Goal: Share content: Share content

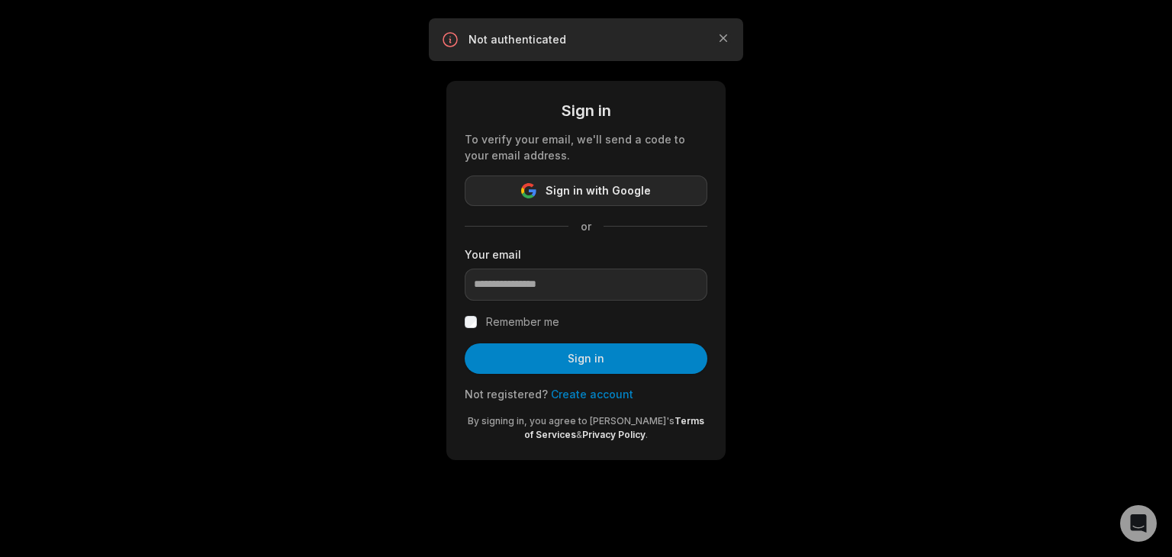
click at [647, 189] on span "Sign in with Google" at bounding box center [598, 191] width 105 height 18
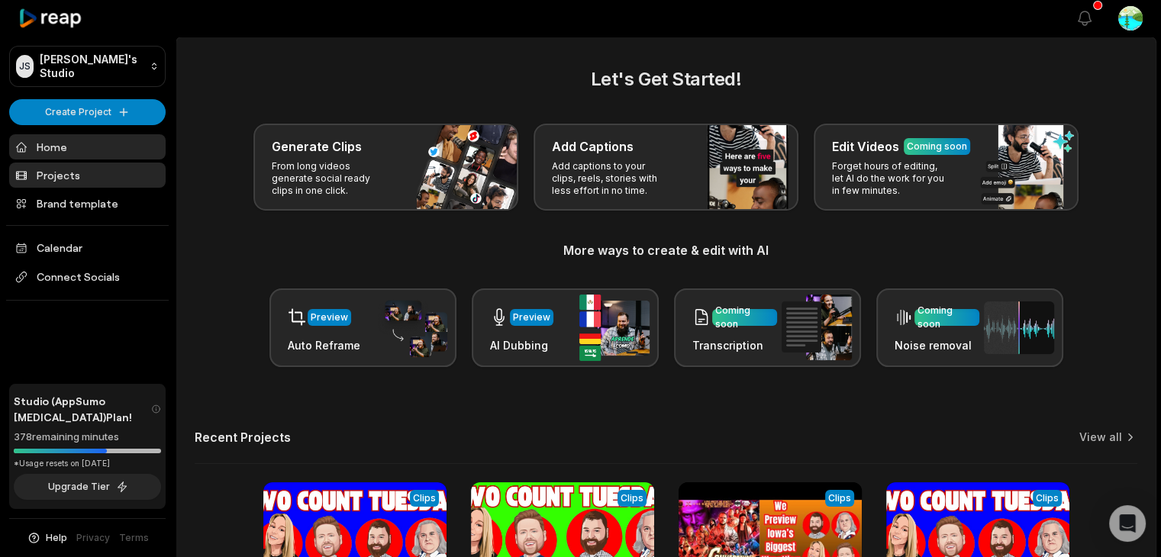
click at [98, 170] on link "Projects" at bounding box center [87, 175] width 156 height 25
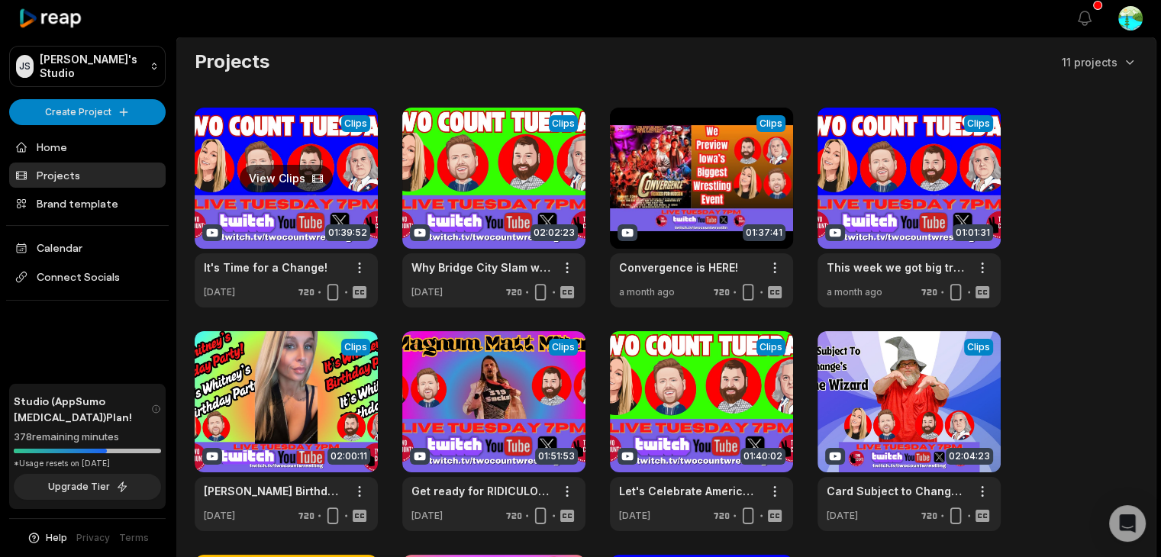
click at [340, 172] on link at bounding box center [286, 208] width 183 height 200
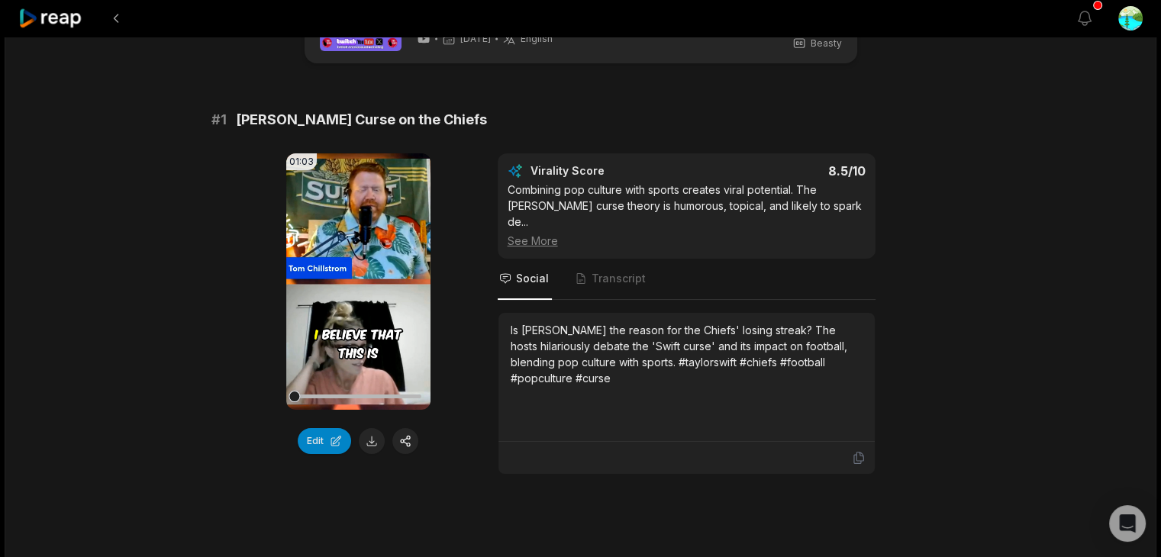
scroll to position [76, 0]
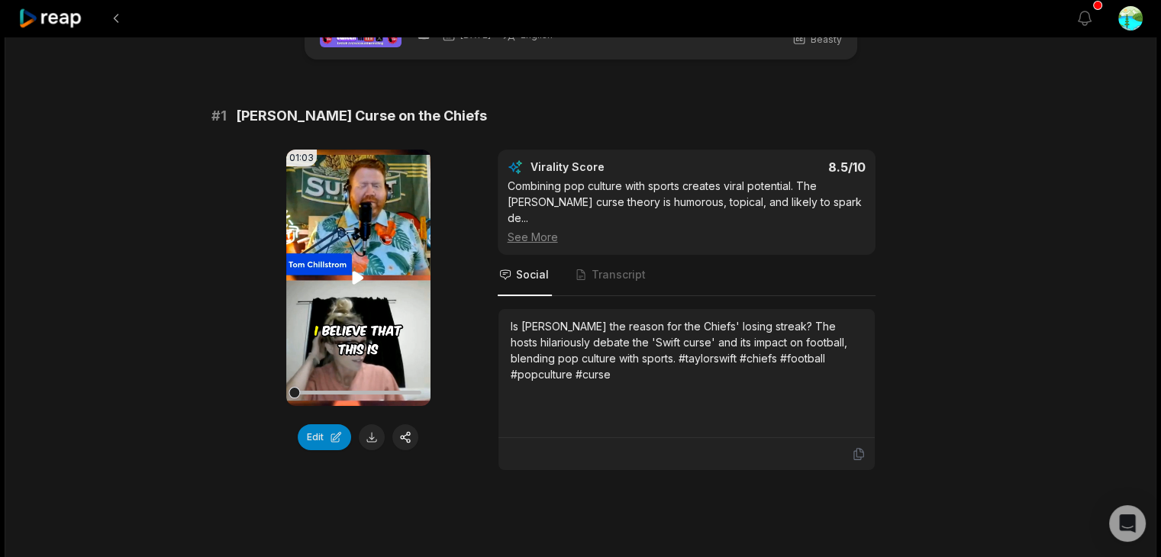
click at [362, 279] on icon at bounding box center [358, 277] width 11 height 13
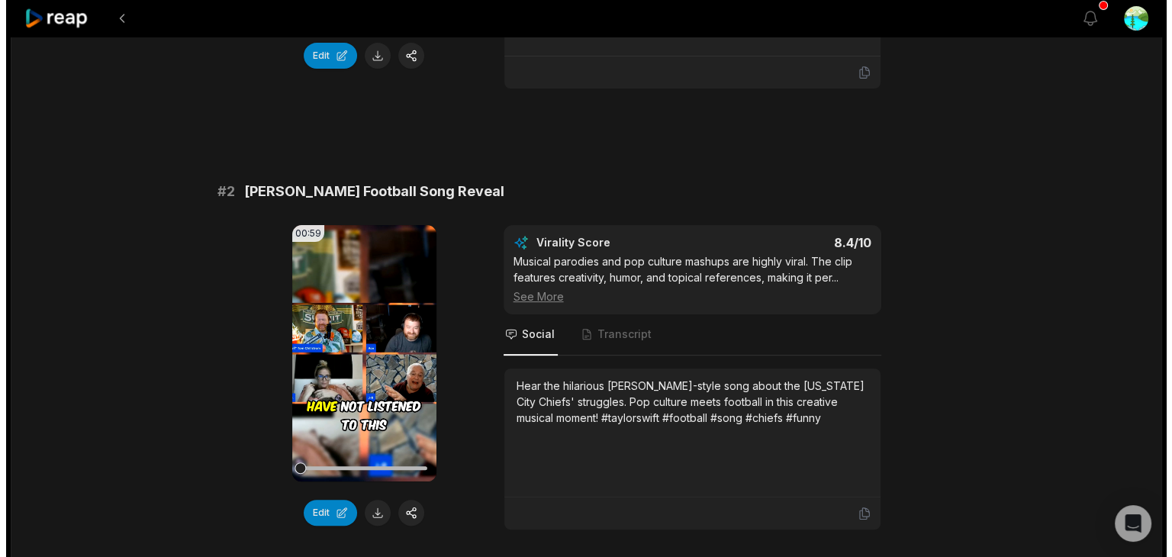
scroll to position [534, 0]
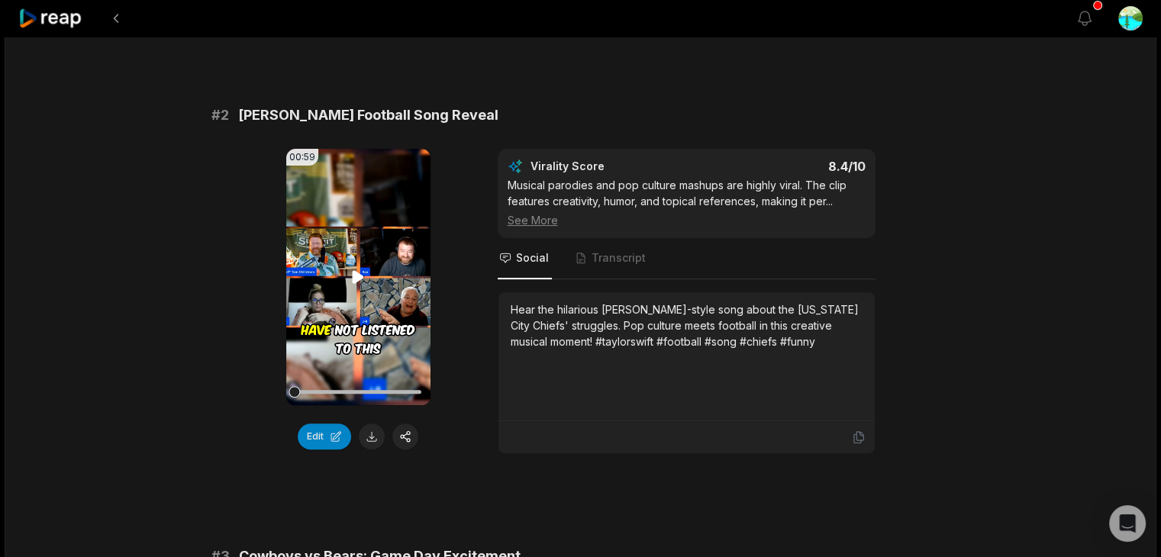
click at [358, 268] on icon at bounding box center [358, 277] width 18 height 18
click at [406, 424] on button "button" at bounding box center [405, 437] width 26 height 26
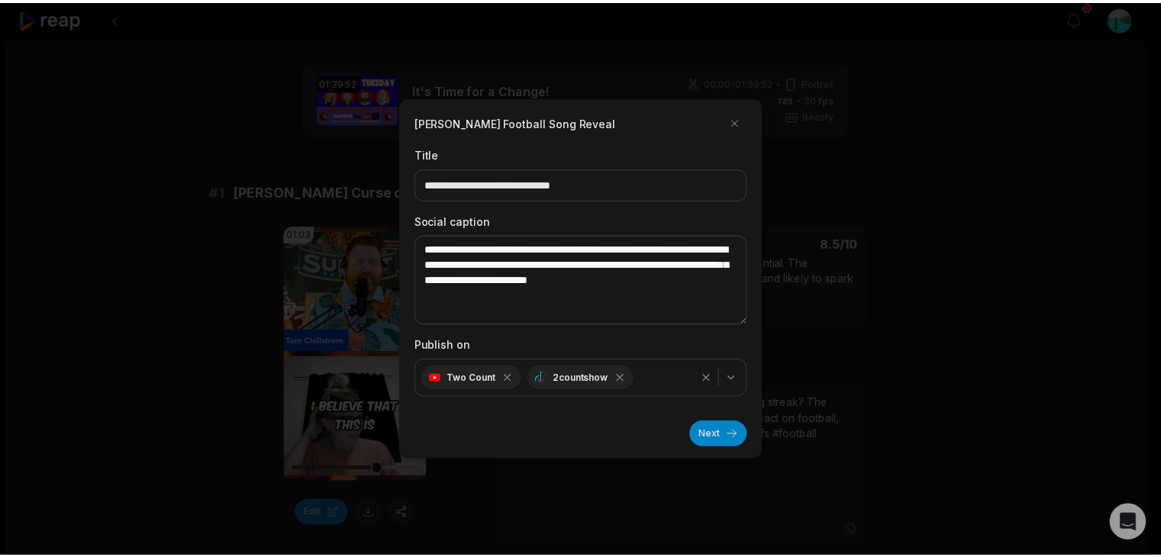
scroll to position [534, 0]
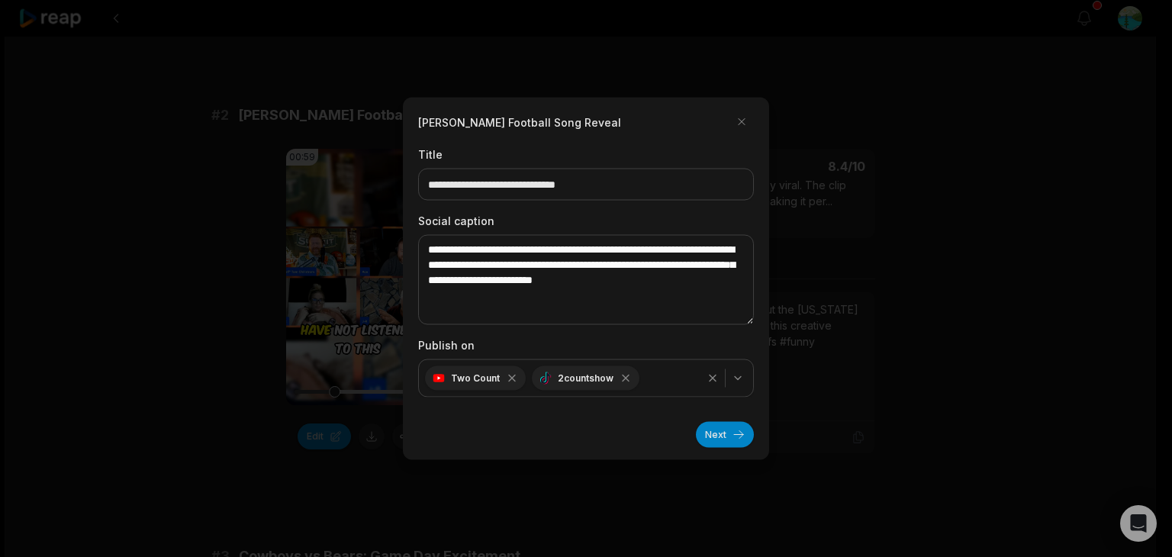
click at [735, 434] on button "Next" at bounding box center [725, 435] width 58 height 26
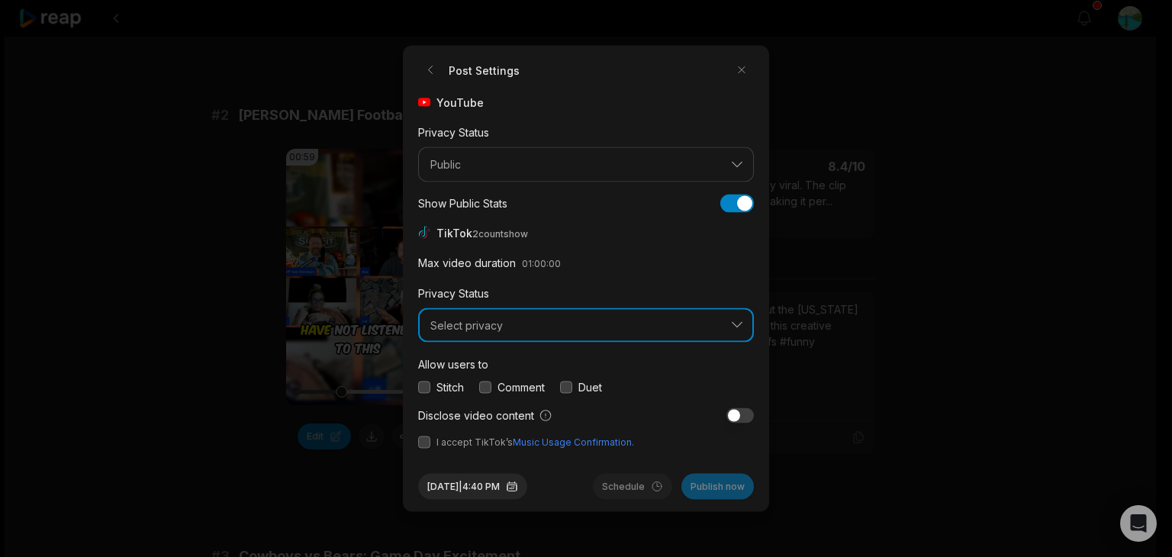
click at [611, 324] on span "Select privacy" at bounding box center [576, 325] width 290 height 14
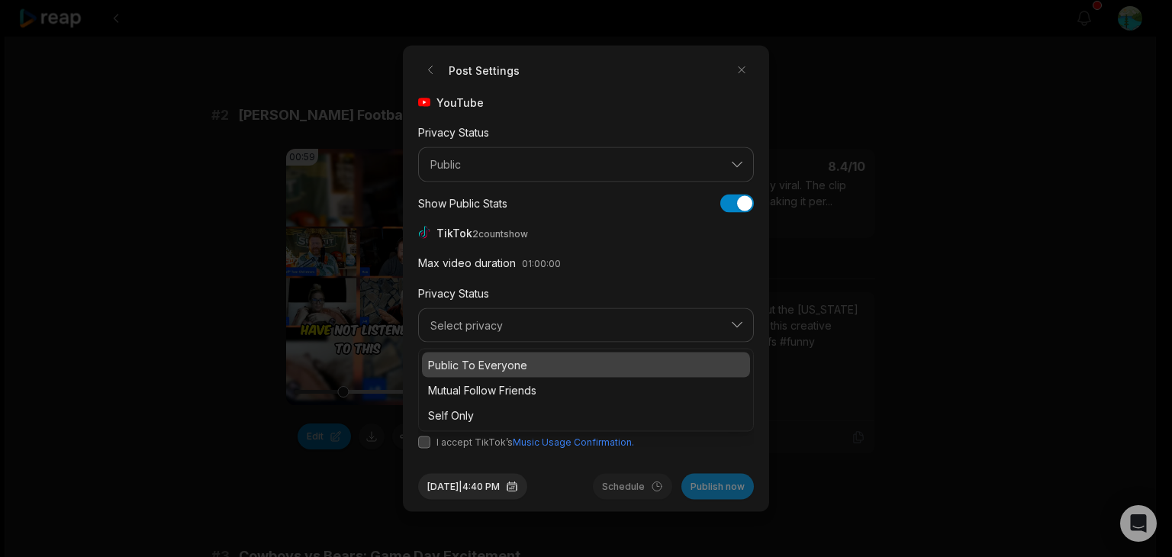
click at [534, 362] on p "Public To Everyone" at bounding box center [586, 365] width 316 height 16
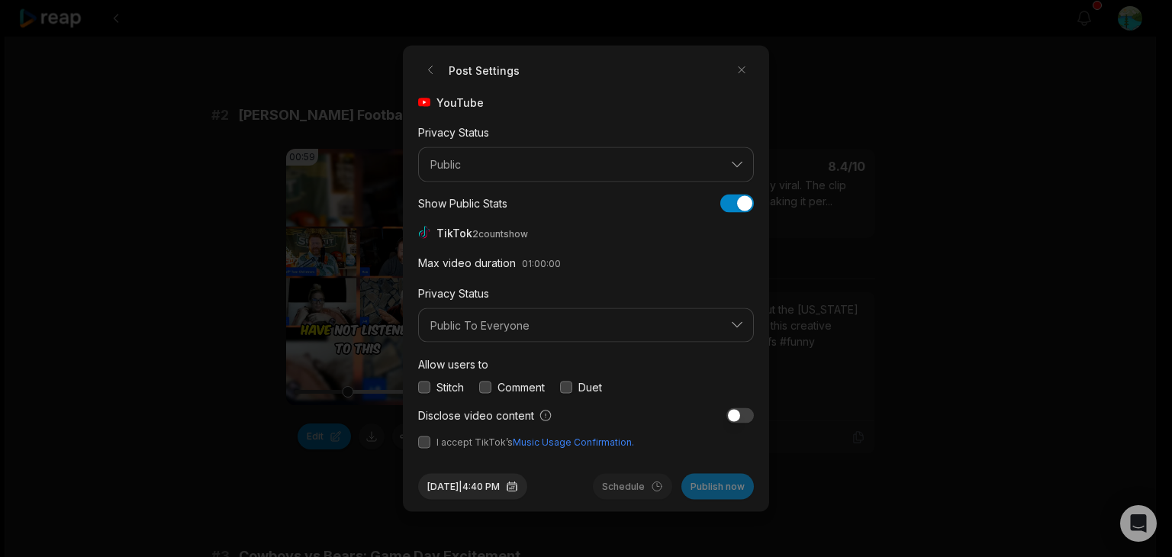
click at [419, 387] on div "Post Settings YouTube Privacy Status Public Show Public Stats Show Public Stats…" at bounding box center [586, 279] width 366 height 466
click at [427, 389] on button "button" at bounding box center [424, 387] width 12 height 12
click at [489, 389] on button "button" at bounding box center [485, 387] width 12 height 12
click at [573, 385] on button "button" at bounding box center [566, 387] width 12 height 12
click at [424, 443] on button "button" at bounding box center [424, 443] width 12 height 12
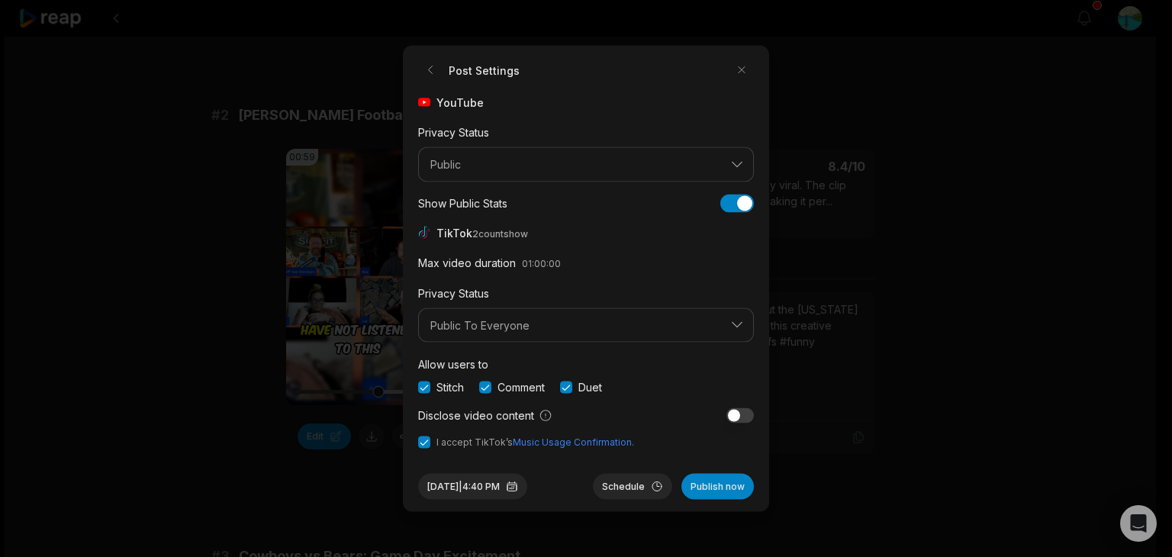
click at [709, 489] on button "Publish now" at bounding box center [718, 487] width 73 height 26
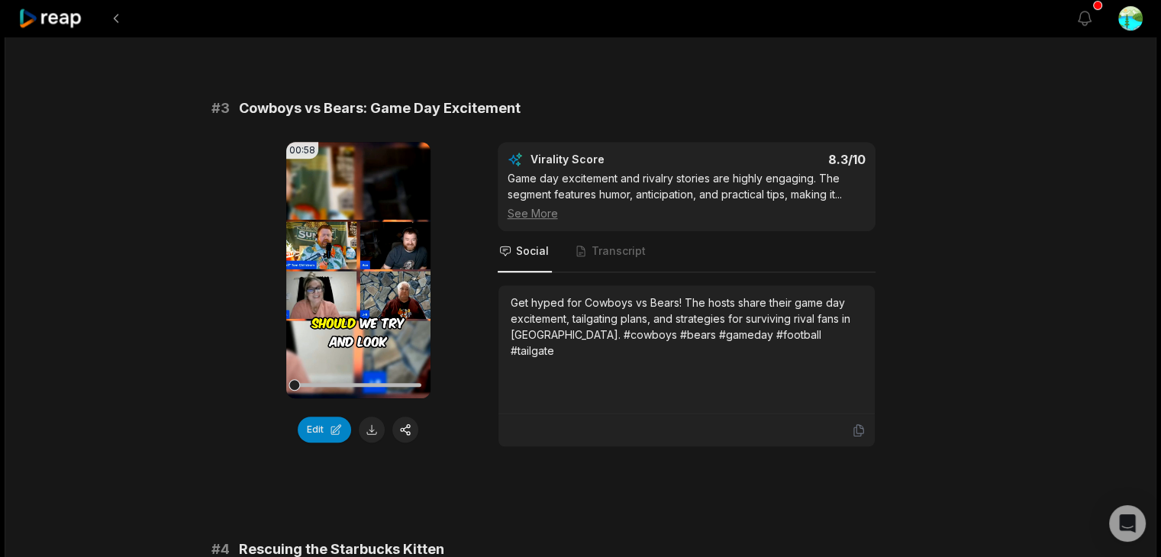
scroll to position [992, 0]
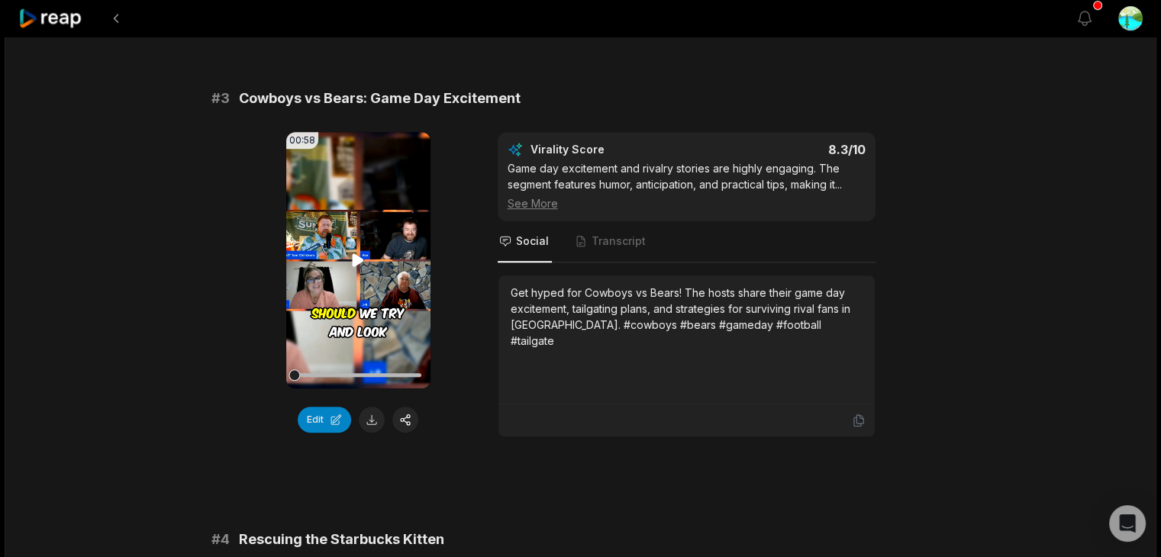
click at [354, 253] on icon at bounding box center [358, 259] width 11 height 13
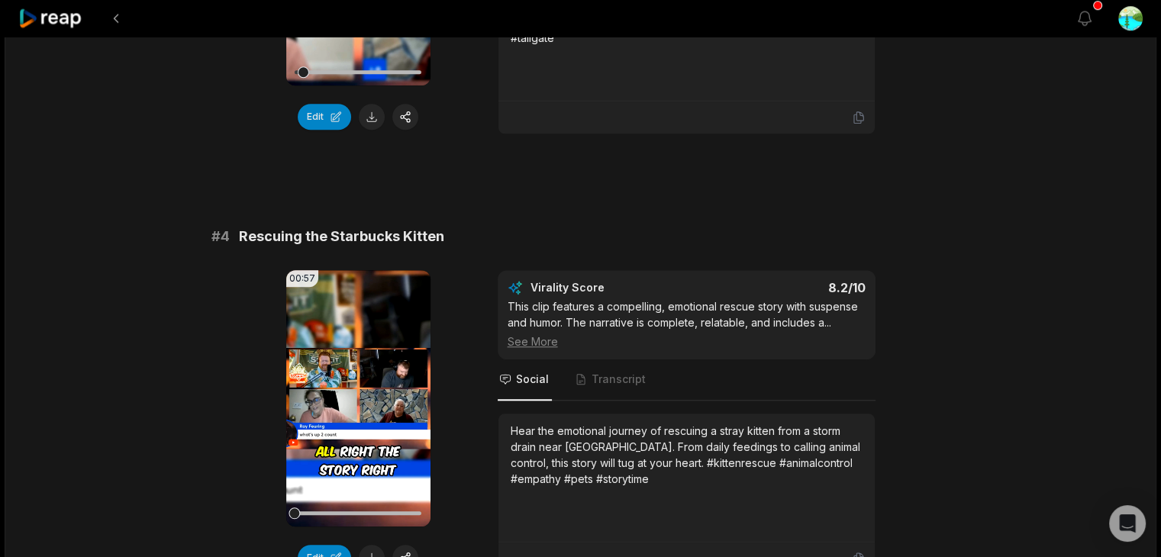
scroll to position [1298, 0]
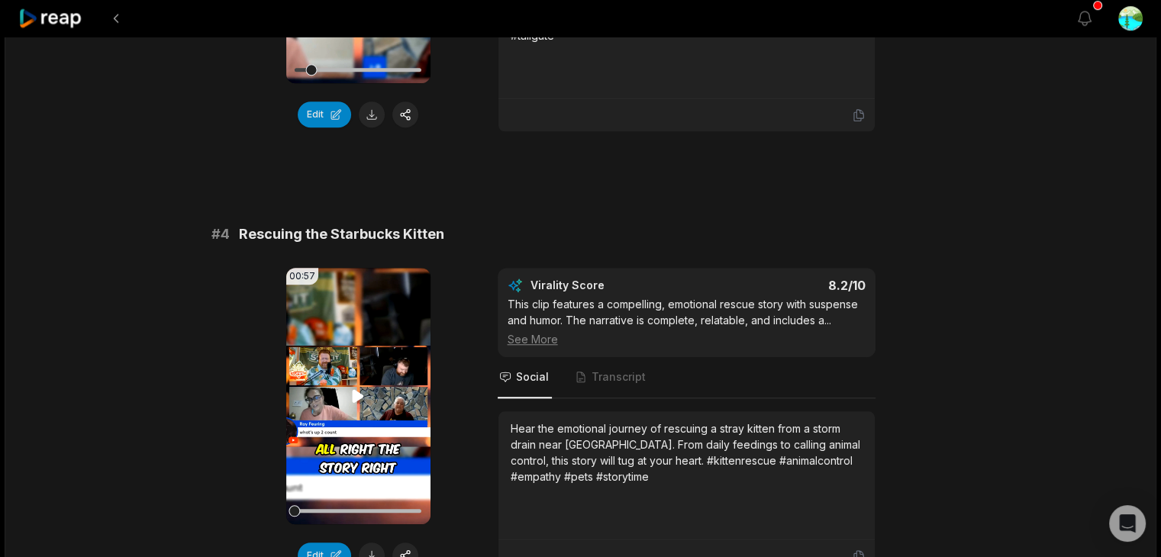
click at [353, 389] on icon at bounding box center [358, 395] width 11 height 13
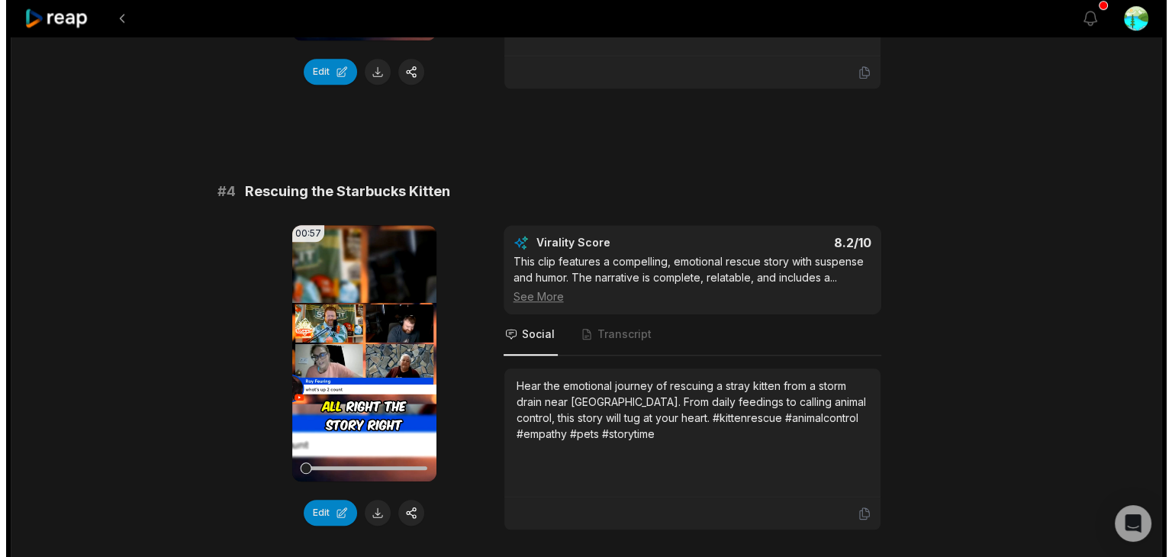
scroll to position [1374, 0]
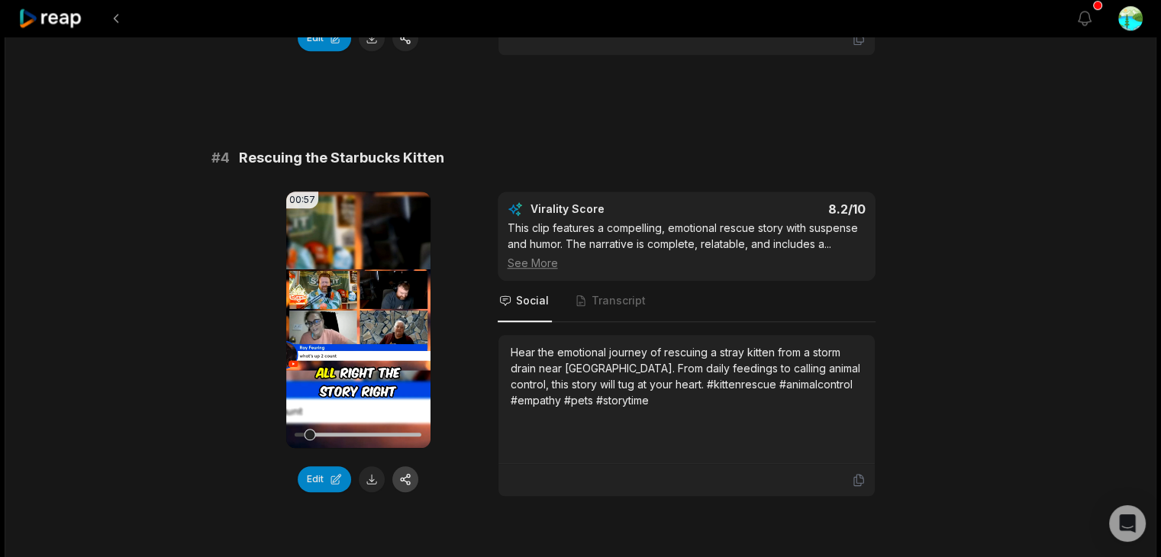
click at [410, 466] on button "button" at bounding box center [405, 479] width 26 height 26
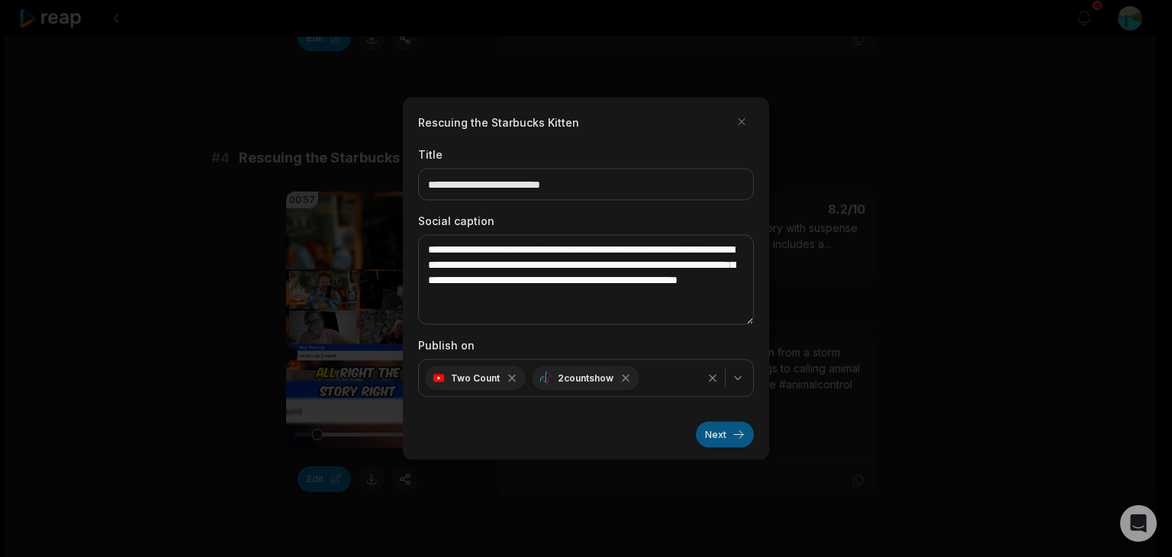
click at [731, 436] on button "Next" at bounding box center [725, 435] width 58 height 26
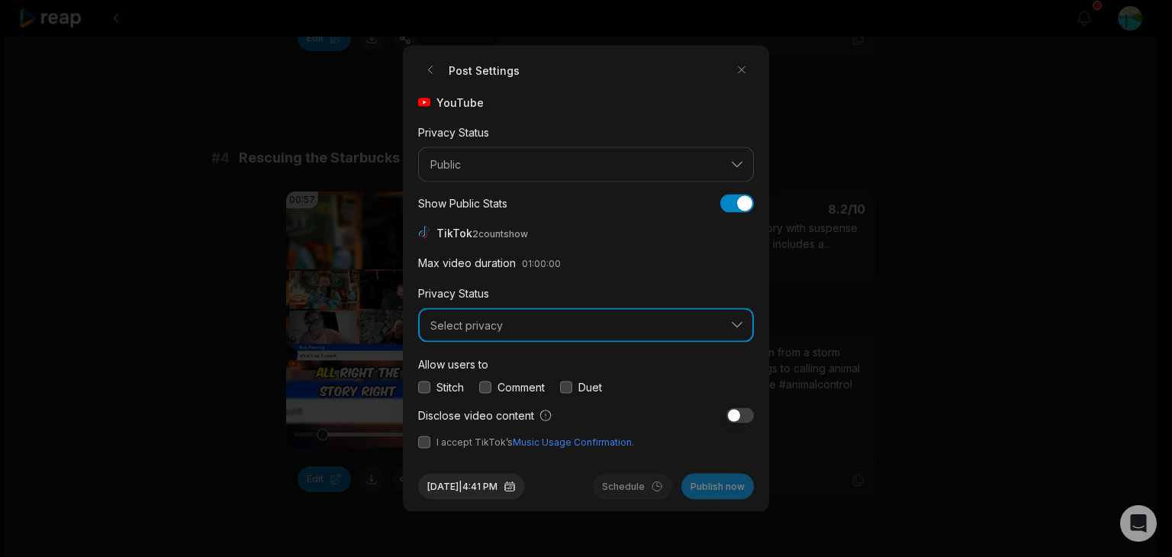
click at [676, 334] on button "Select privacy" at bounding box center [586, 325] width 336 height 35
click at [581, 327] on span "Select privacy" at bounding box center [576, 325] width 290 height 14
click at [428, 388] on button "button" at bounding box center [424, 387] width 12 height 12
click at [494, 391] on div "Comment" at bounding box center [512, 387] width 66 height 16
drag, startPoint x: 489, startPoint y: 387, endPoint x: 499, endPoint y: 392, distance: 11.6
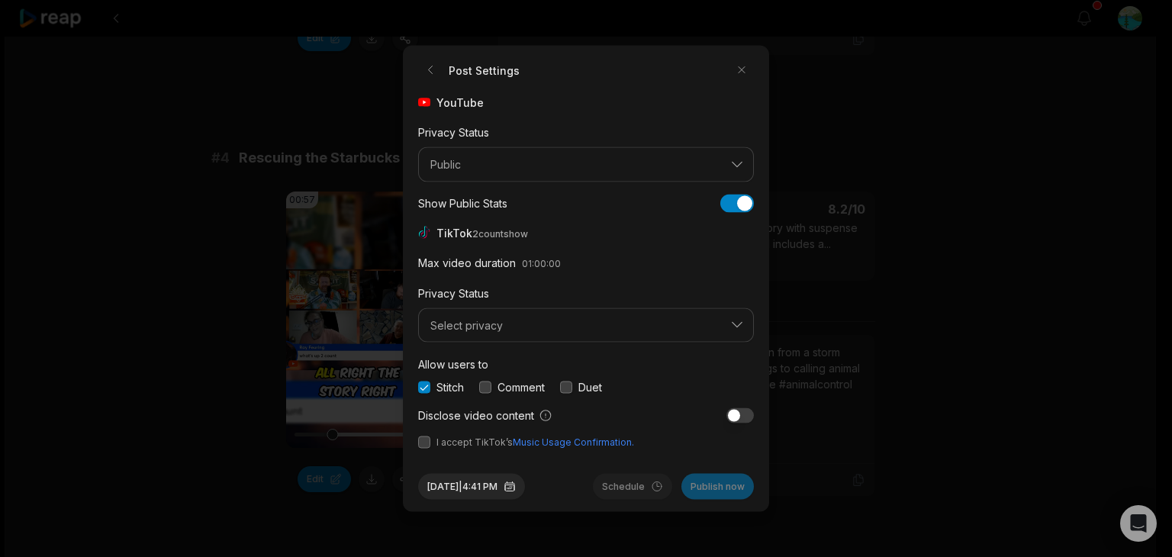
click at [492, 389] on button "button" at bounding box center [485, 387] width 12 height 12
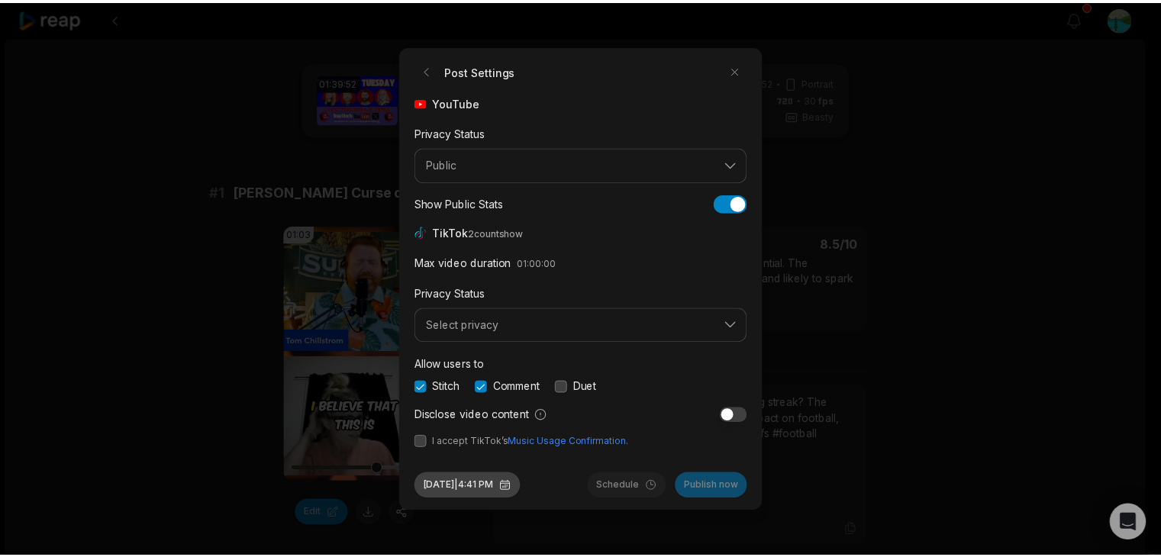
scroll to position [1374, 0]
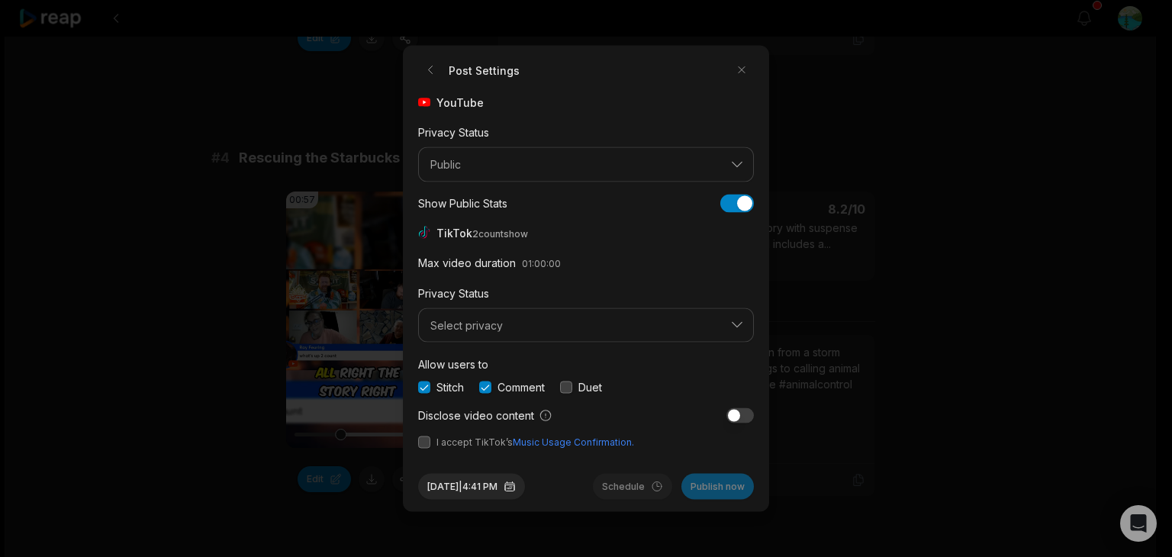
click at [425, 443] on button "button" at bounding box center [424, 443] width 12 height 12
click at [732, 324] on button "Select privacy" at bounding box center [586, 325] width 336 height 35
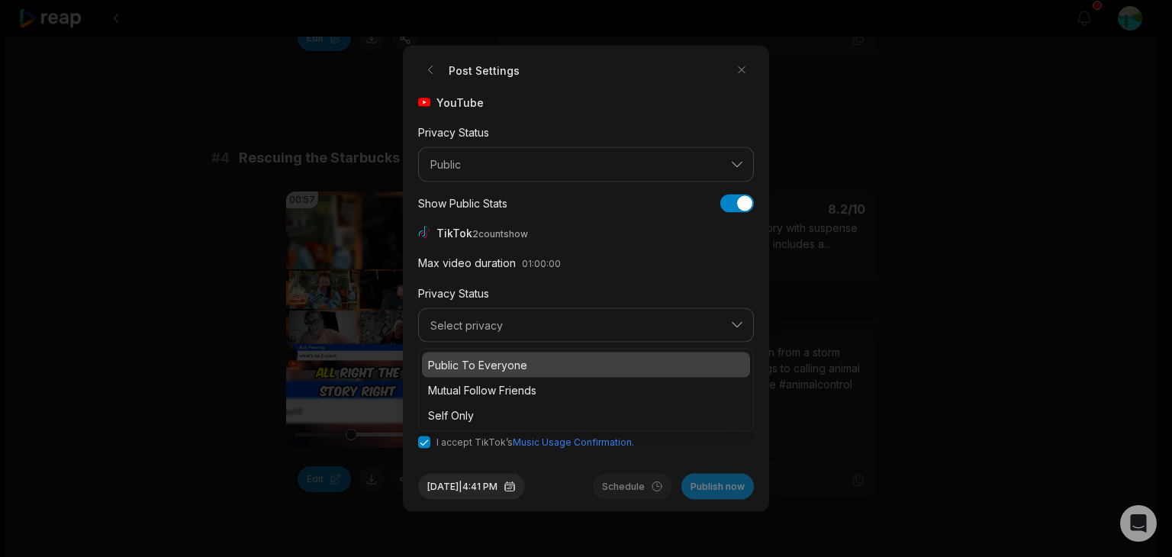
click at [597, 357] on p "Public To Everyone" at bounding box center [586, 365] width 316 height 16
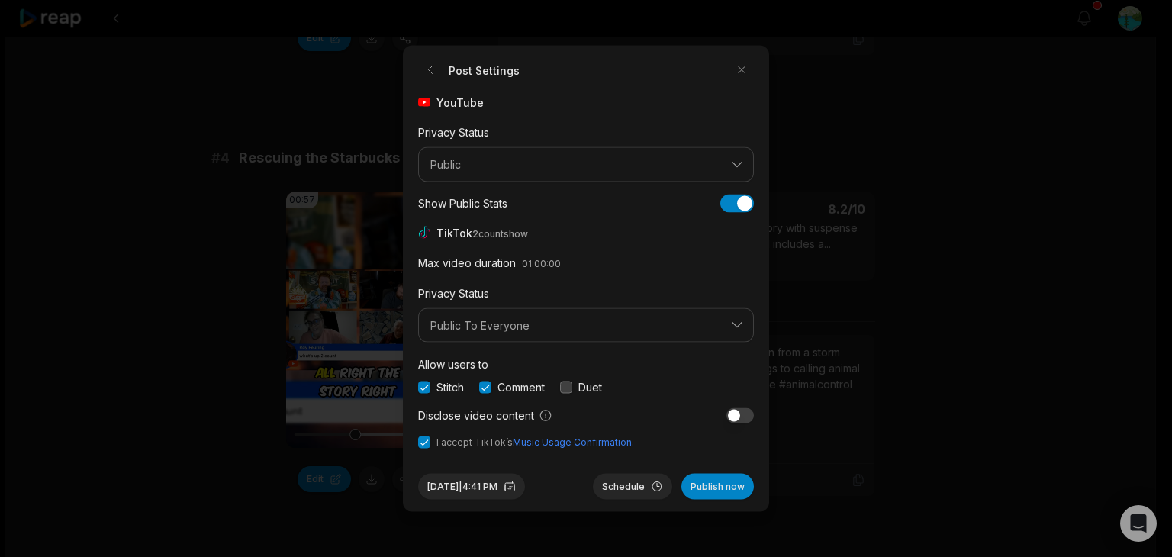
click at [427, 442] on button "button" at bounding box center [424, 443] width 12 height 12
click at [425, 448] on span "I accept TikTok’s Music Usage Confirmation." at bounding box center [586, 443] width 336 height 14
click at [424, 441] on button "button" at bounding box center [424, 443] width 12 height 12
click at [710, 483] on button "Publish now" at bounding box center [718, 487] width 73 height 26
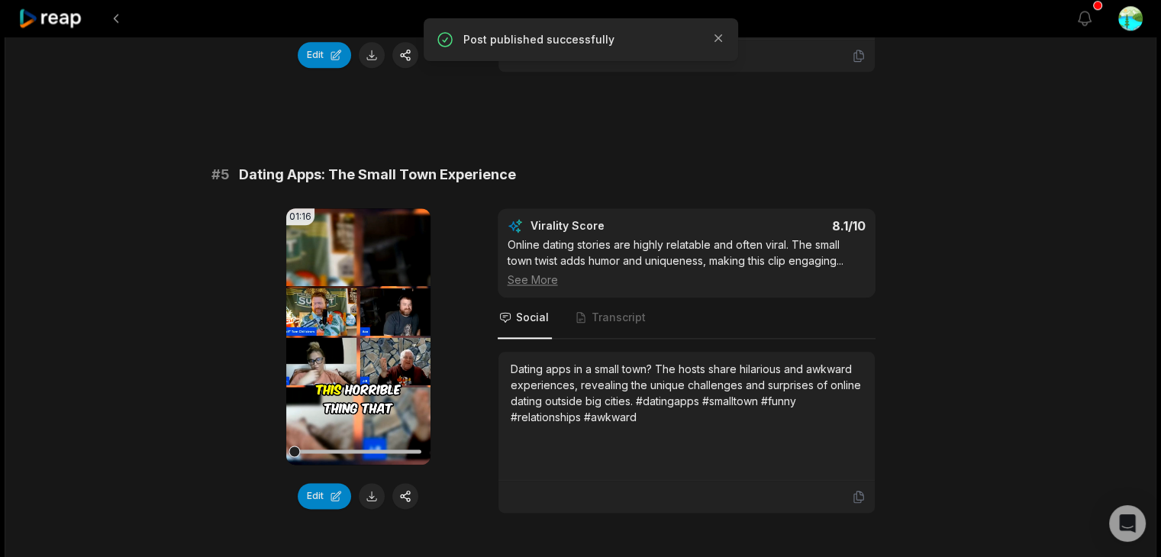
scroll to position [1832, 0]
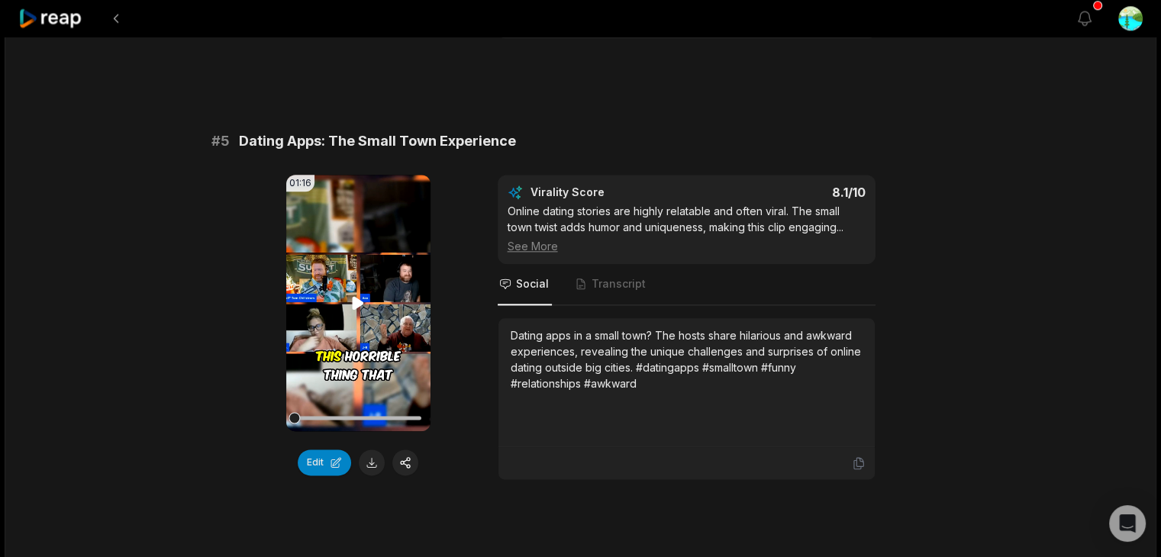
click at [345, 285] on video "Your browser does not support mp4 format." at bounding box center [358, 303] width 144 height 256
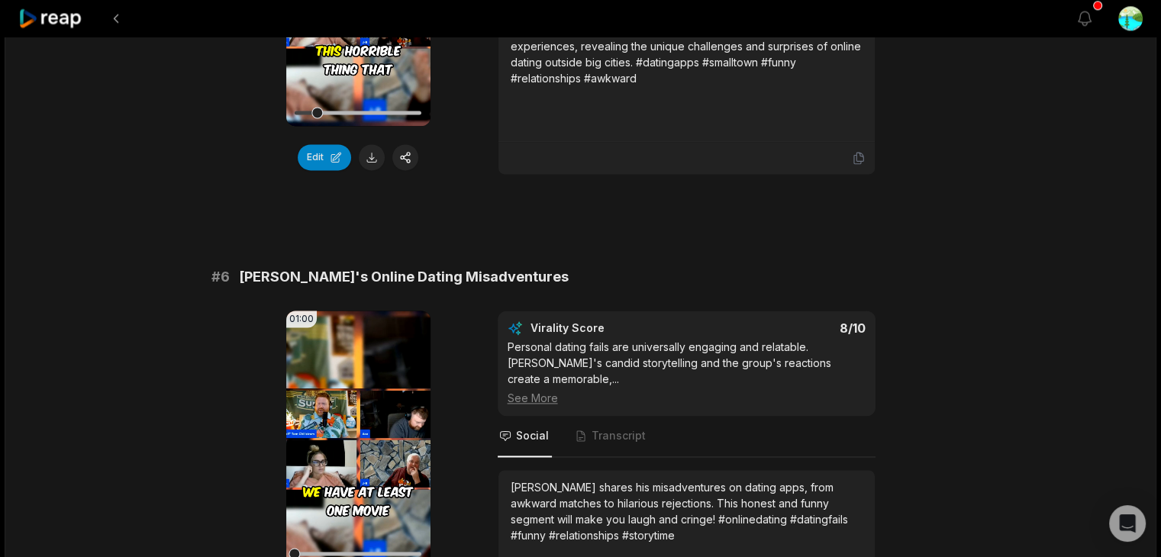
scroll to position [2214, 0]
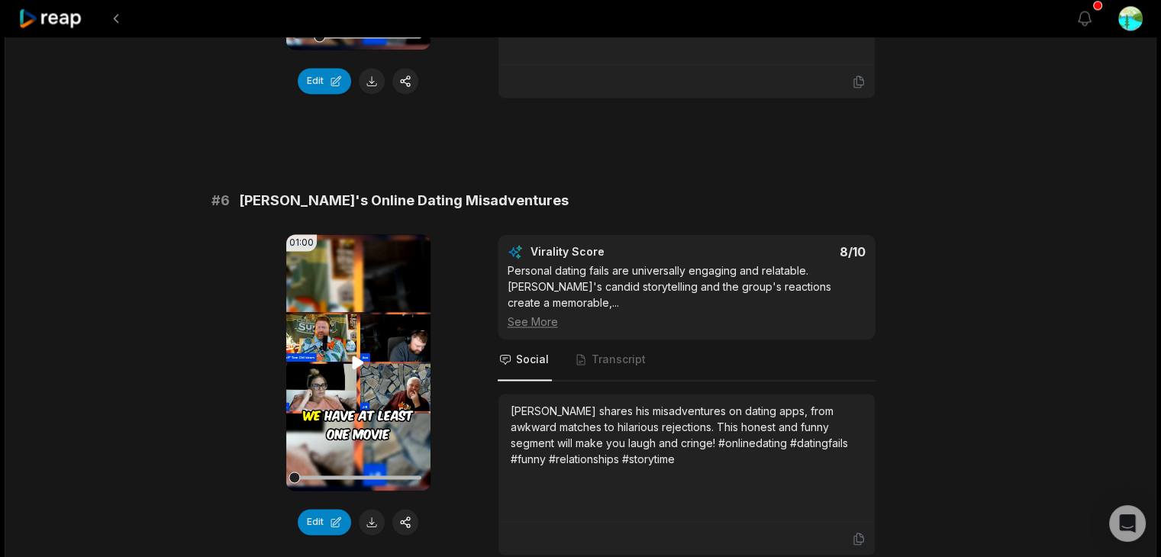
click at [360, 356] on icon at bounding box center [358, 362] width 11 height 13
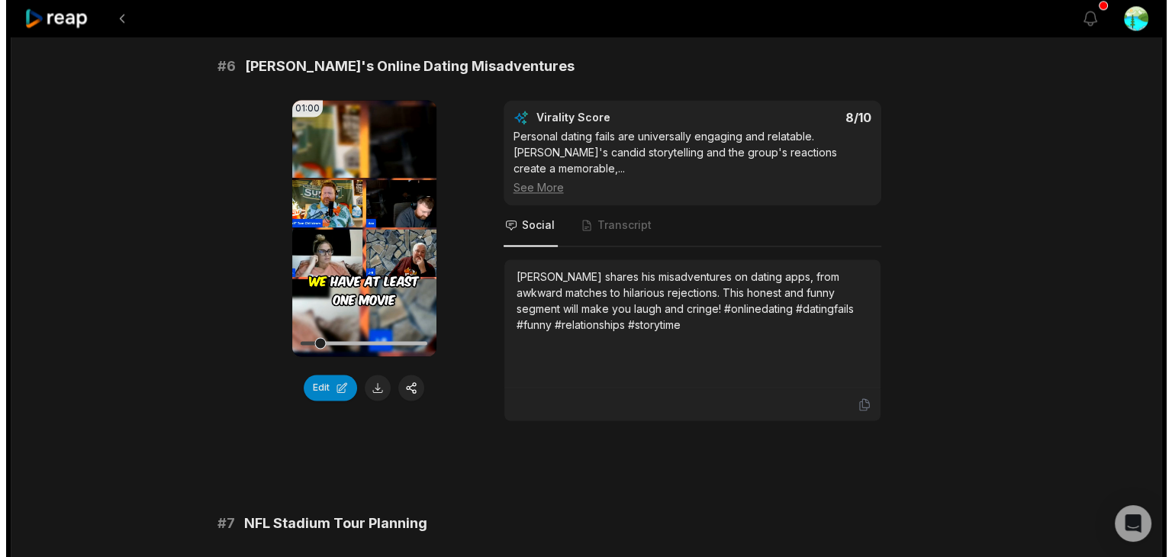
scroll to position [2366, 0]
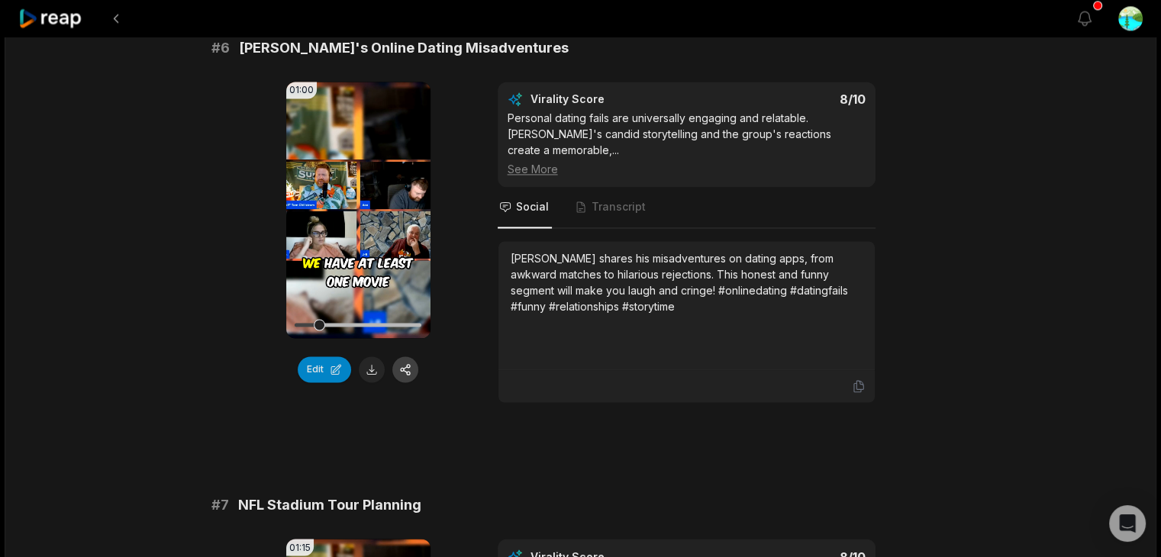
click at [404, 356] on button "button" at bounding box center [405, 369] width 26 height 26
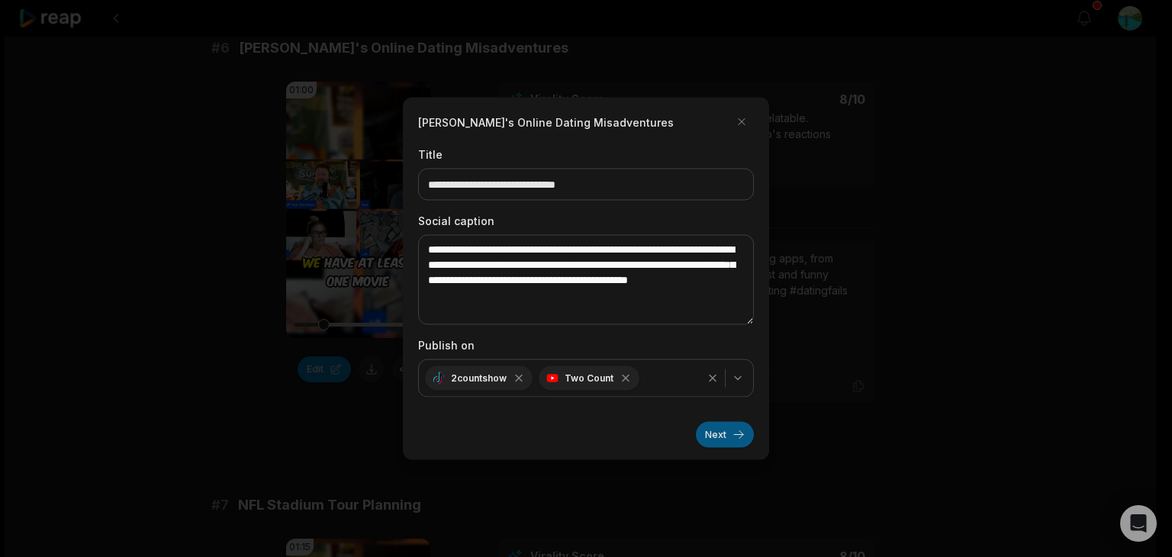
click at [736, 437] on button "Next" at bounding box center [725, 435] width 58 height 26
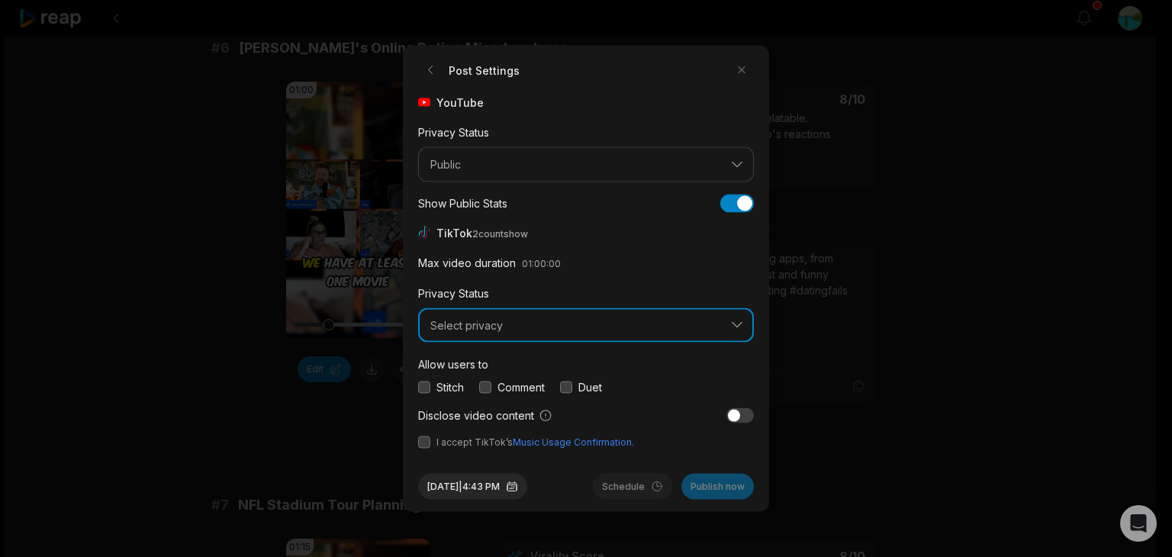
click at [652, 315] on button "Select privacy" at bounding box center [586, 325] width 336 height 35
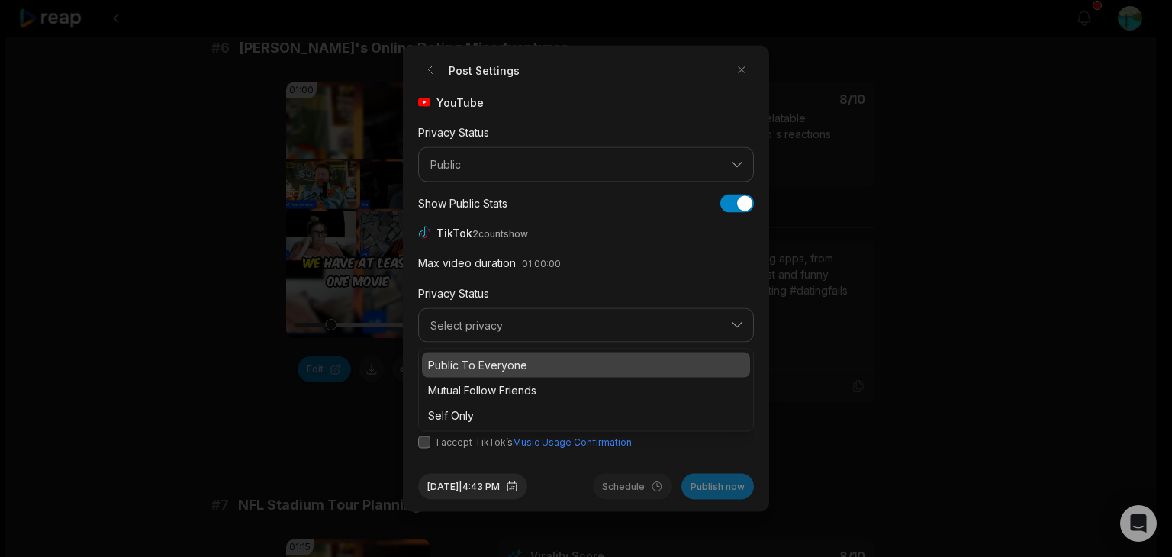
click at [534, 362] on p "Public To Everyone" at bounding box center [586, 365] width 316 height 16
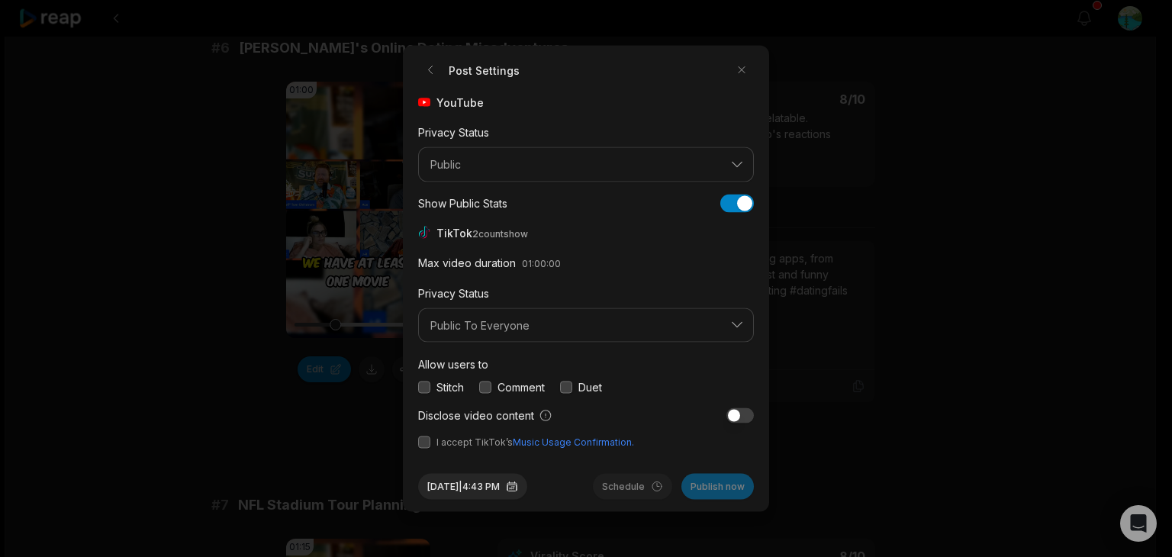
drag, startPoint x: 425, startPoint y: 388, endPoint x: 460, endPoint y: 395, distance: 35.0
click at [427, 389] on button "button" at bounding box center [424, 387] width 12 height 12
click at [487, 389] on button "button" at bounding box center [485, 387] width 12 height 12
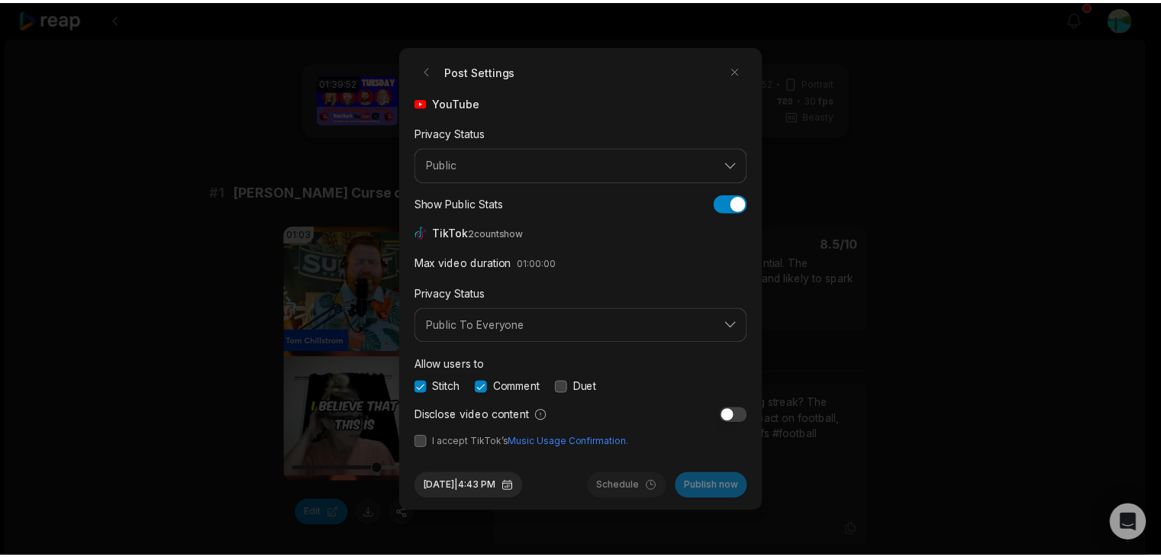
scroll to position [2366, 0]
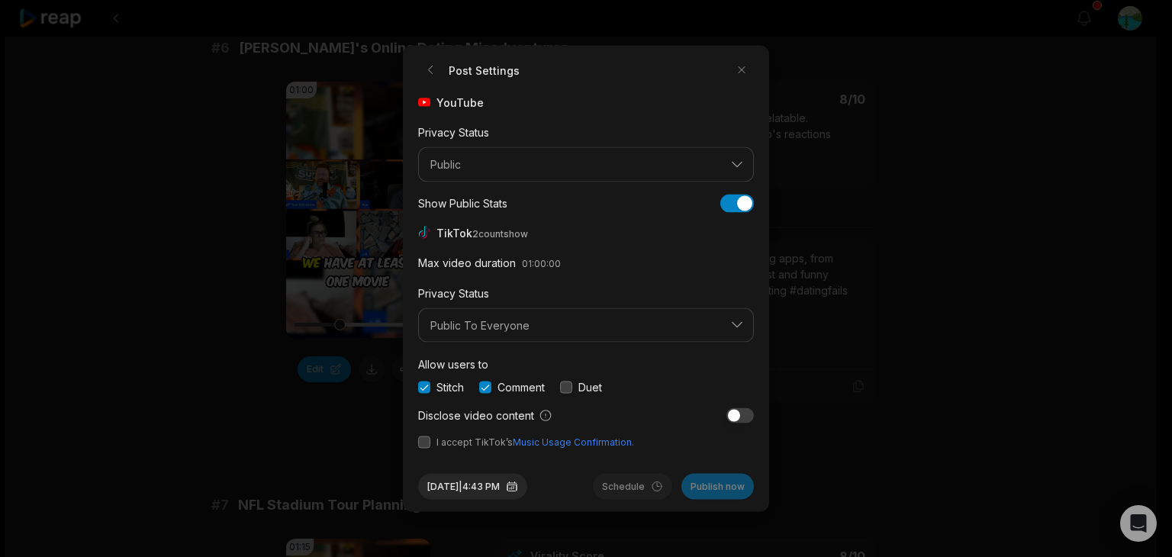
click at [425, 446] on button "button" at bounding box center [424, 443] width 12 height 12
click at [721, 487] on button "Publish now" at bounding box center [718, 487] width 73 height 26
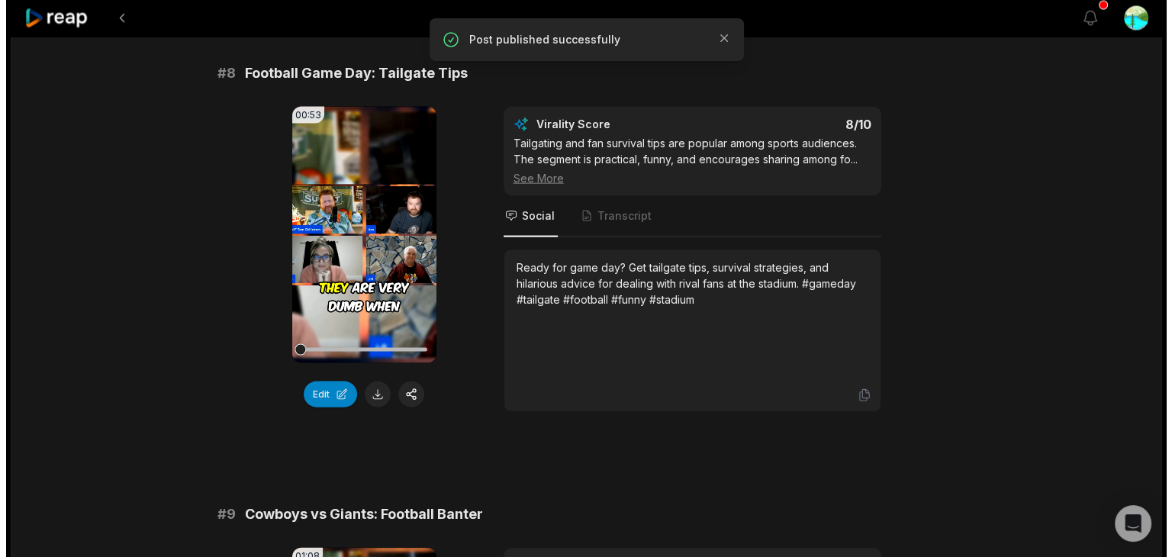
scroll to position [3206, 0]
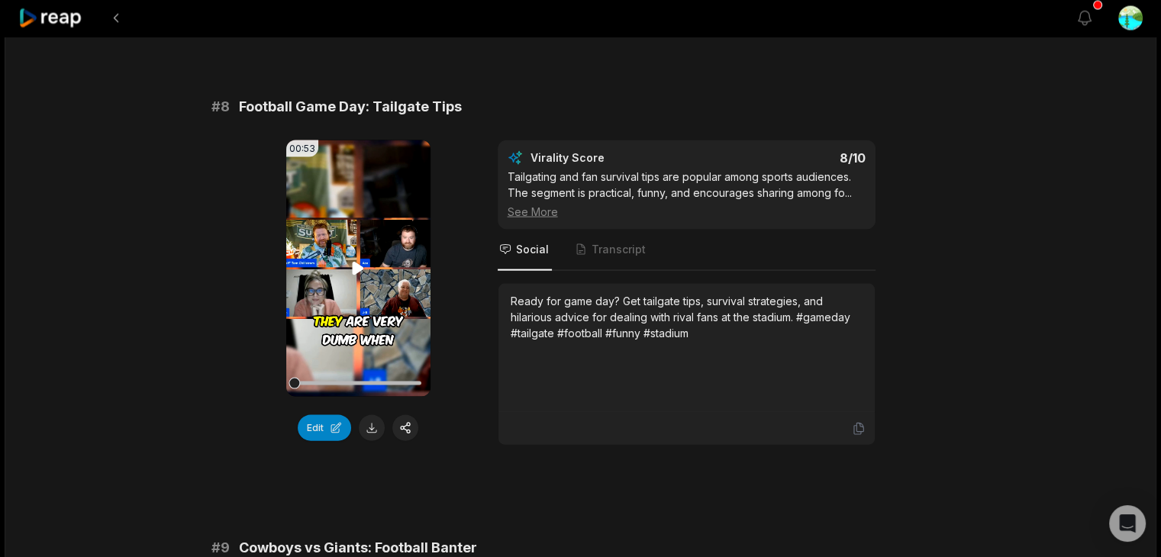
click at [361, 262] on icon at bounding box center [358, 268] width 11 height 13
click at [408, 415] on button "button" at bounding box center [405, 428] width 26 height 26
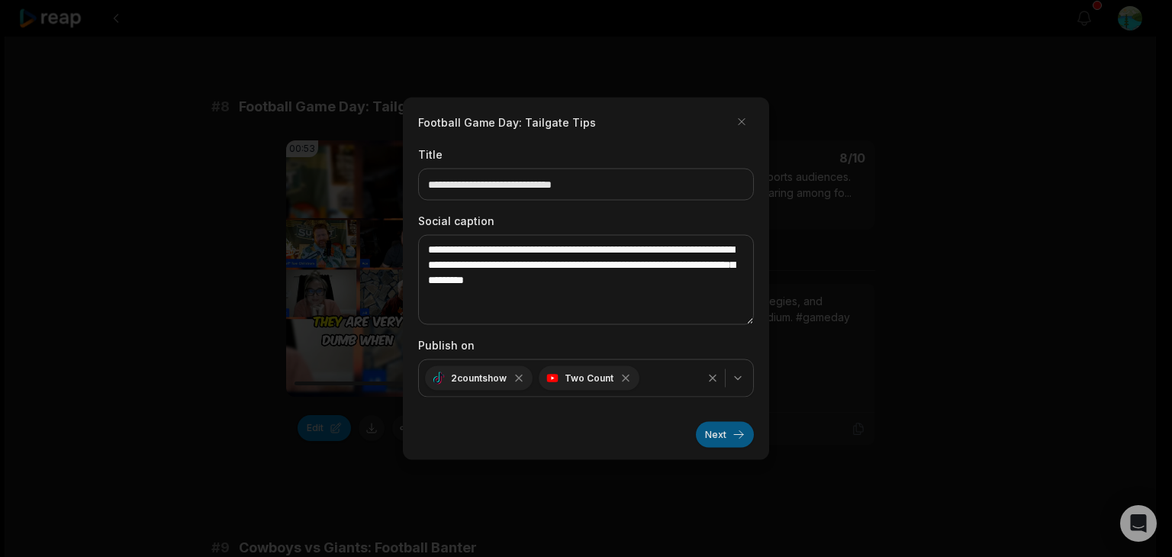
click at [730, 434] on button "Next" at bounding box center [725, 435] width 58 height 26
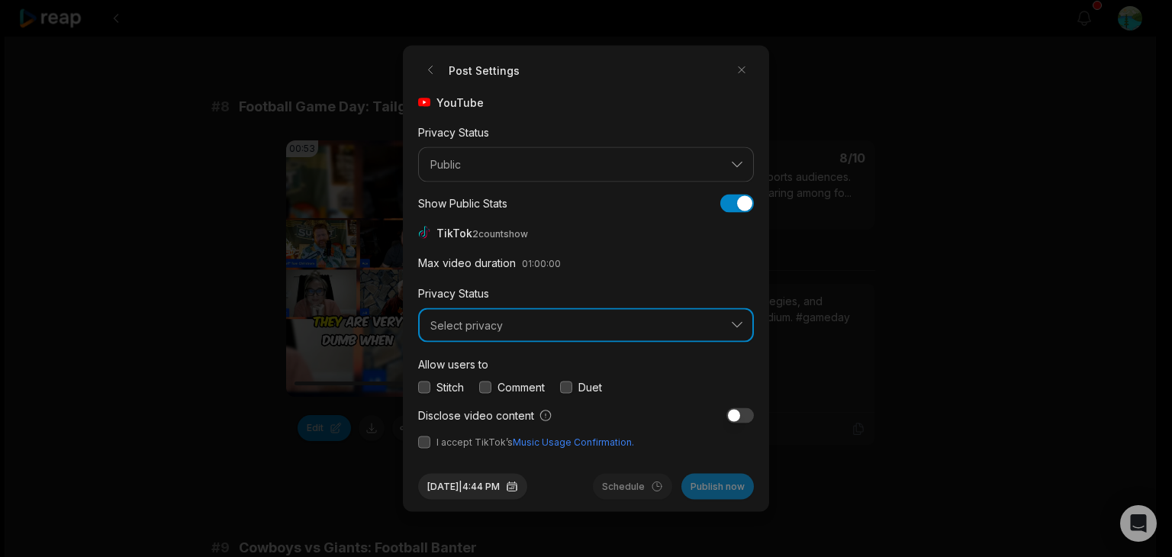
click at [621, 334] on button "Select privacy" at bounding box center [586, 325] width 336 height 35
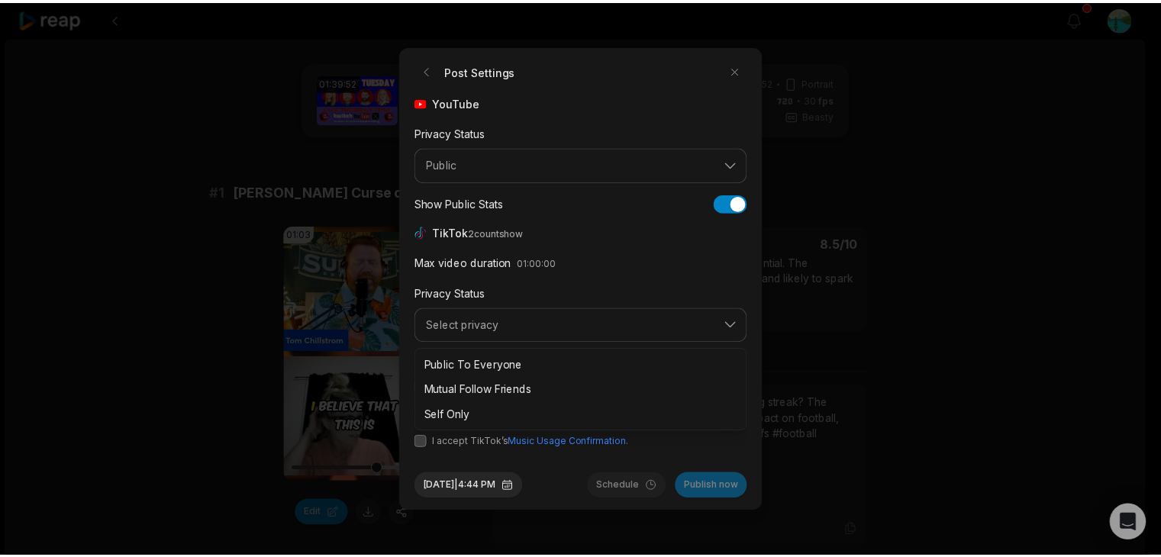
scroll to position [3206, 0]
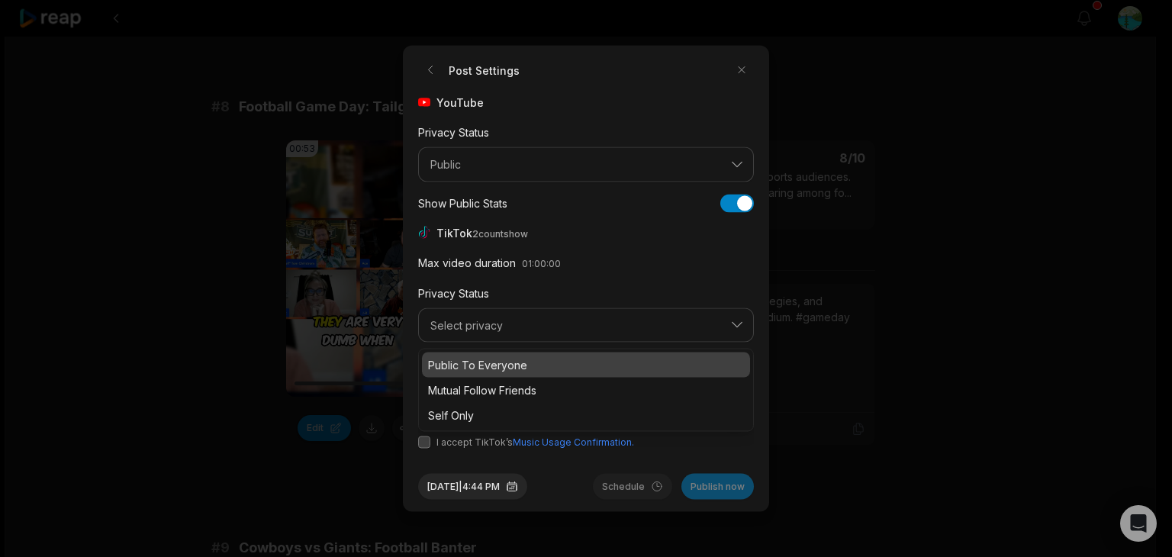
click at [537, 366] on p "Public To Everyone" at bounding box center [586, 365] width 316 height 16
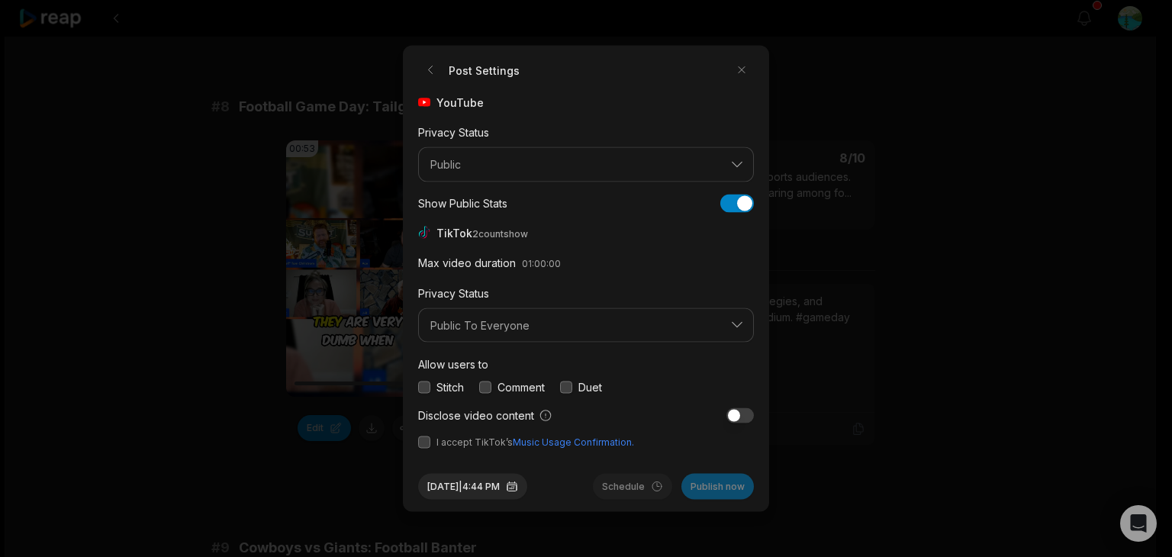
click at [424, 389] on button "button" at bounding box center [424, 387] width 12 height 12
drag, startPoint x: 490, startPoint y: 389, endPoint x: 453, endPoint y: 425, distance: 51.8
click at [491, 389] on button "button" at bounding box center [485, 387] width 12 height 12
drag, startPoint x: 426, startPoint y: 447, endPoint x: 434, endPoint y: 443, distance: 8.2
click at [429, 445] on button "button" at bounding box center [424, 443] width 12 height 12
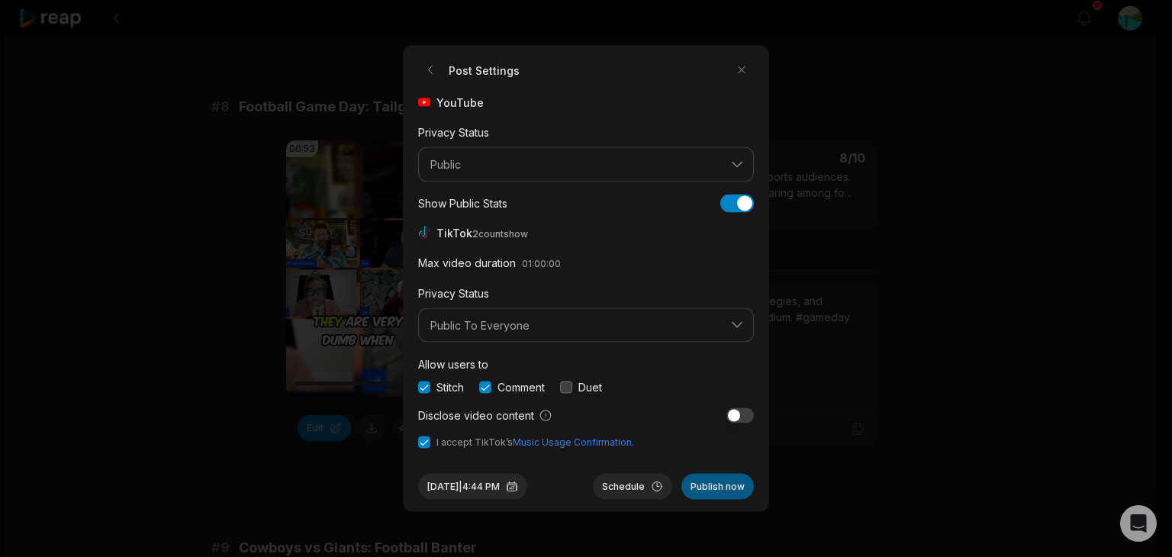
click at [736, 486] on button "Publish now" at bounding box center [718, 487] width 73 height 26
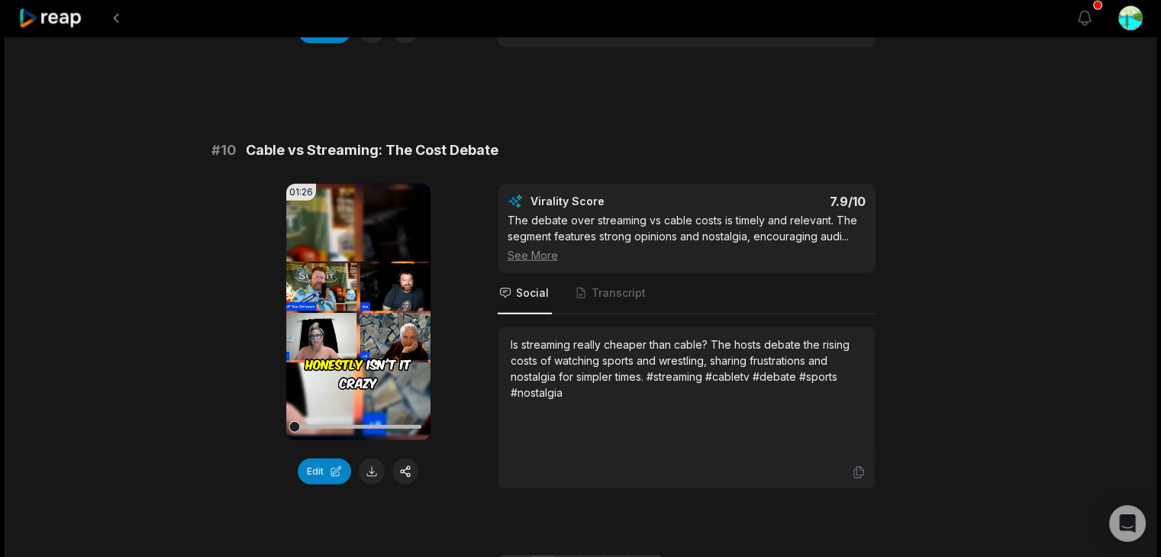
scroll to position [4046, 0]
click at [362, 305] on icon at bounding box center [358, 311] width 11 height 13
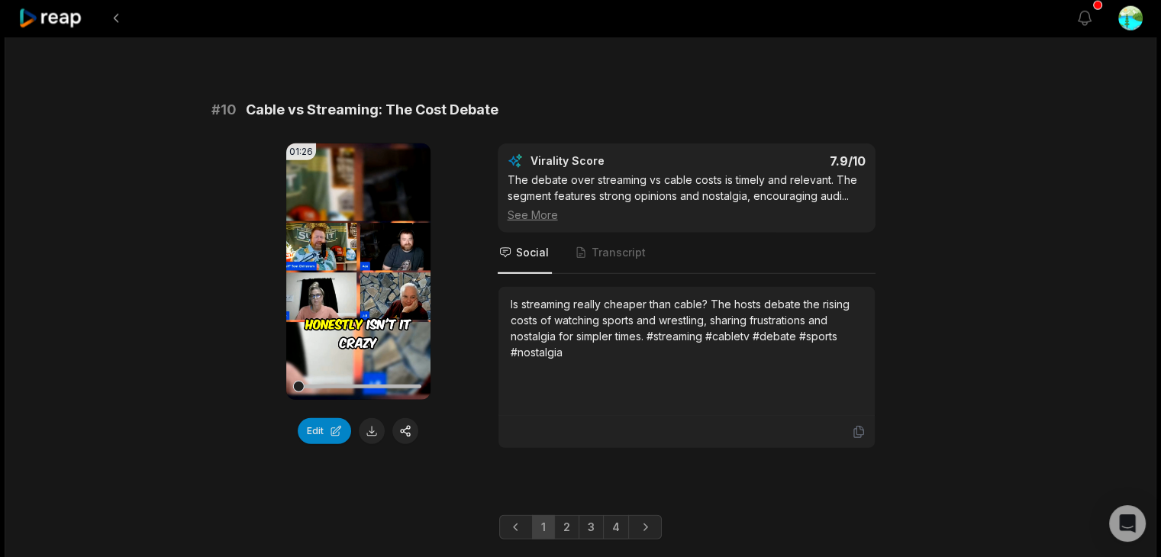
scroll to position [4086, 0]
click at [615, 514] on link "4" at bounding box center [616, 526] width 26 height 24
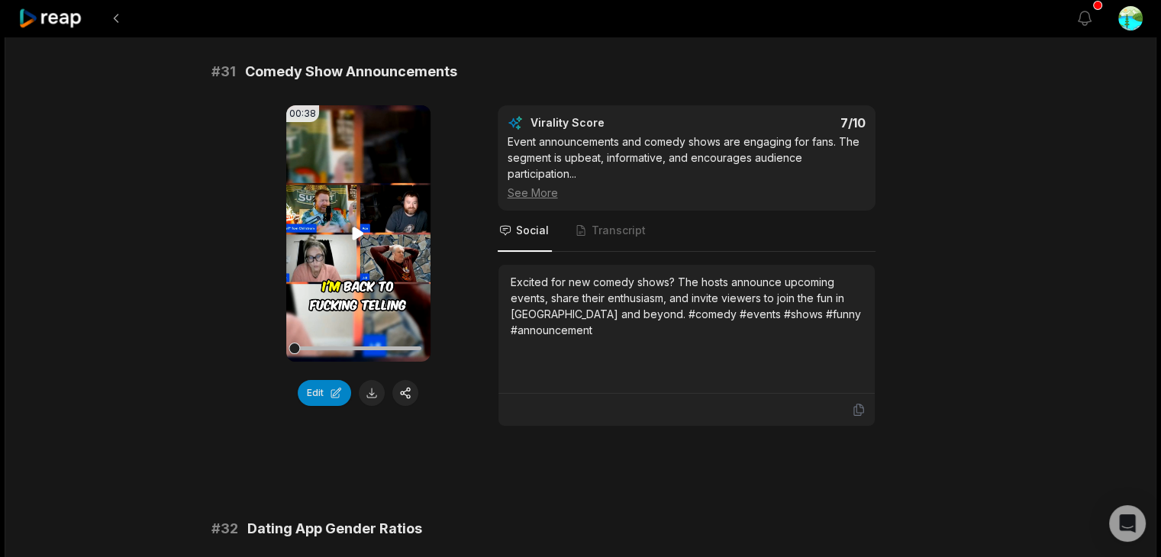
scroll to position [0, 0]
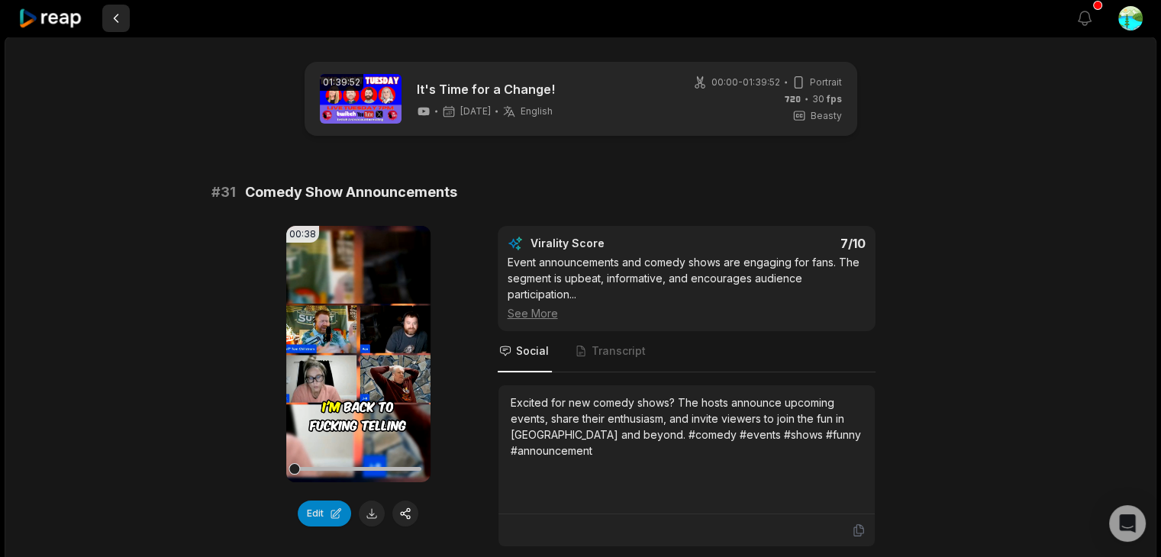
click at [119, 19] on button at bounding box center [115, 18] width 27 height 27
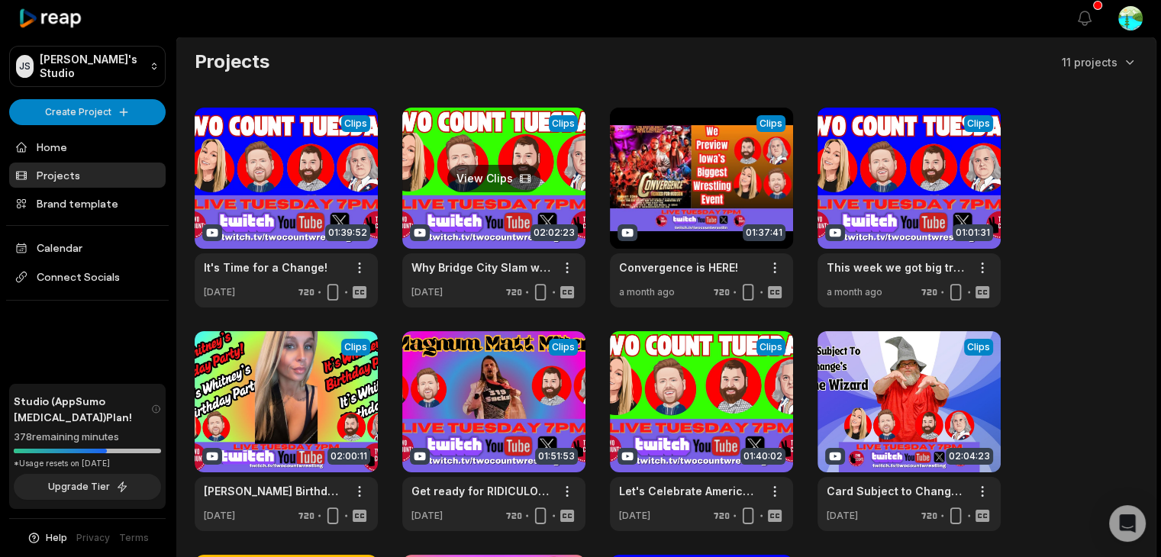
click at [547, 179] on link at bounding box center [493, 208] width 183 height 200
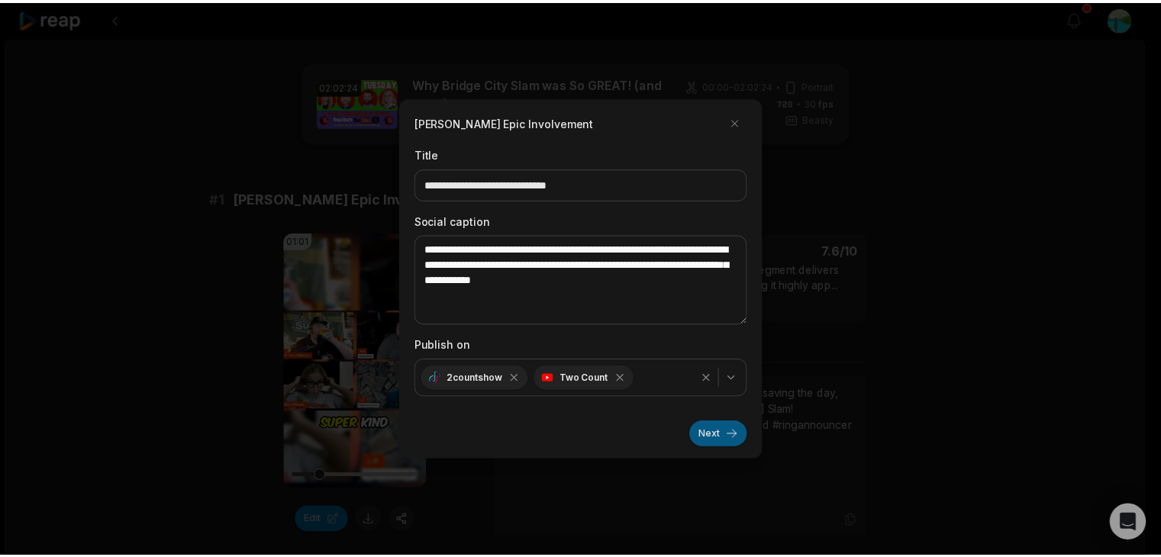
scroll to position [229, 0]
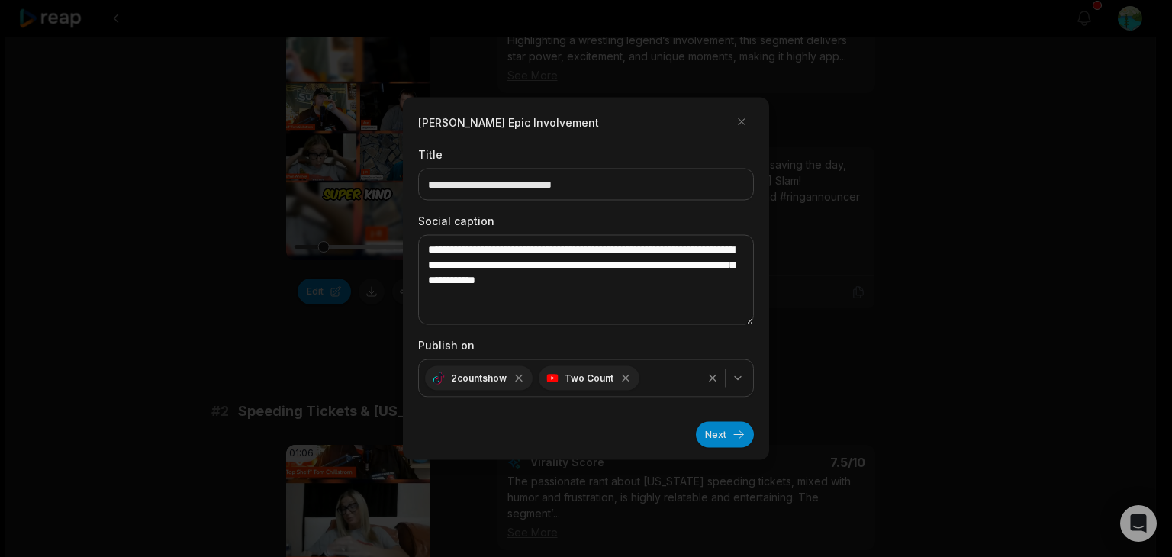
click at [714, 432] on button "Next" at bounding box center [725, 435] width 58 height 26
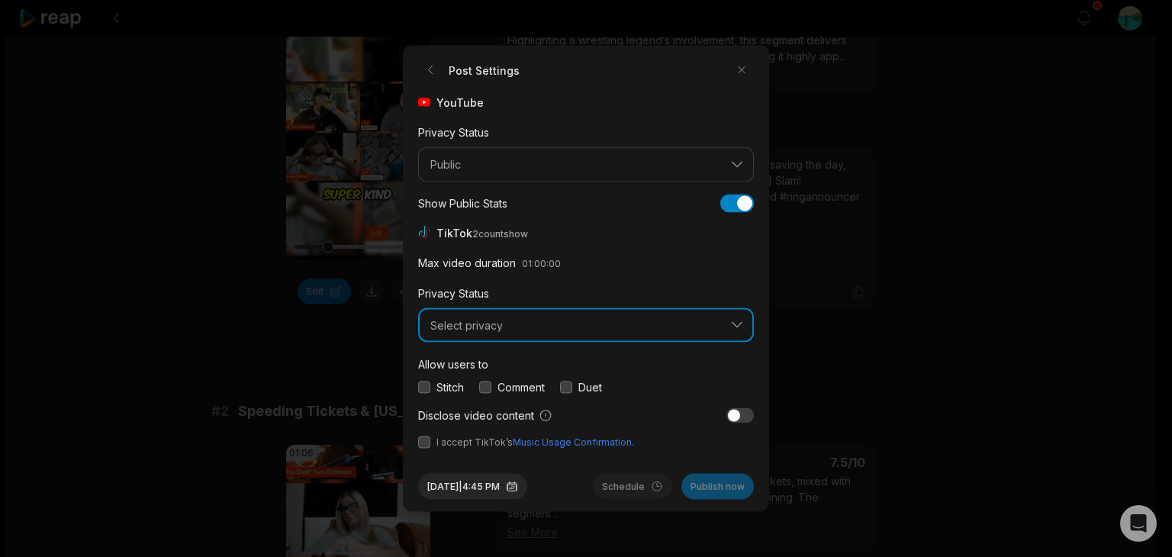
click at [500, 327] on span "Select privacy" at bounding box center [576, 325] width 290 height 14
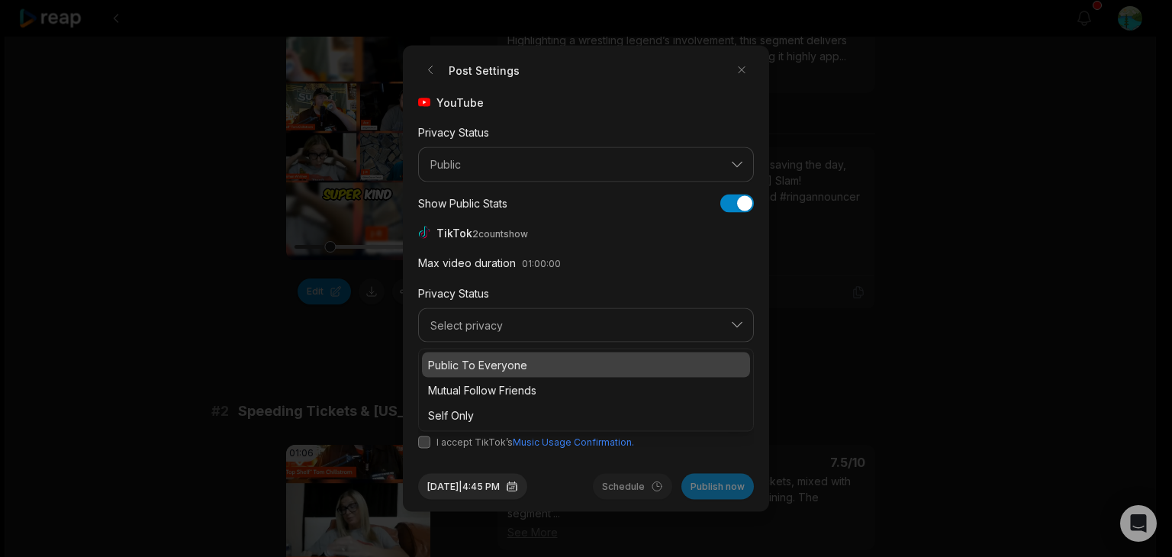
click at [505, 359] on p "Public To Everyone" at bounding box center [586, 365] width 316 height 16
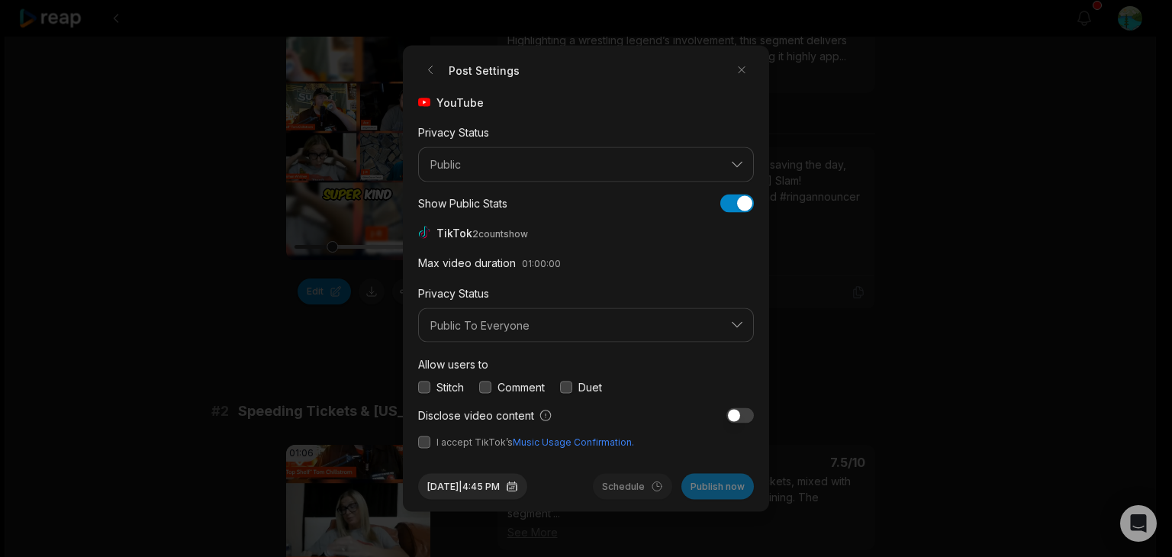
drag, startPoint x: 421, startPoint y: 388, endPoint x: 434, endPoint y: 388, distance: 13.0
click at [424, 388] on button "button" at bounding box center [424, 387] width 12 height 12
click at [486, 390] on button "button" at bounding box center [485, 387] width 12 height 12
click at [422, 441] on button "button" at bounding box center [424, 443] width 12 height 12
click at [726, 488] on button "Publish now" at bounding box center [718, 487] width 73 height 26
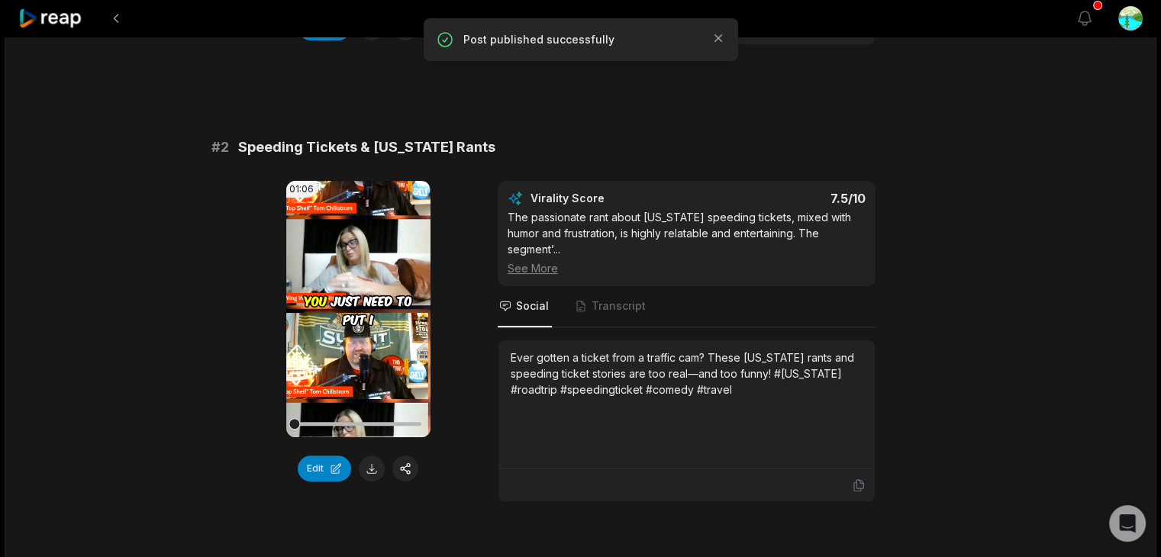
scroll to position [534, 0]
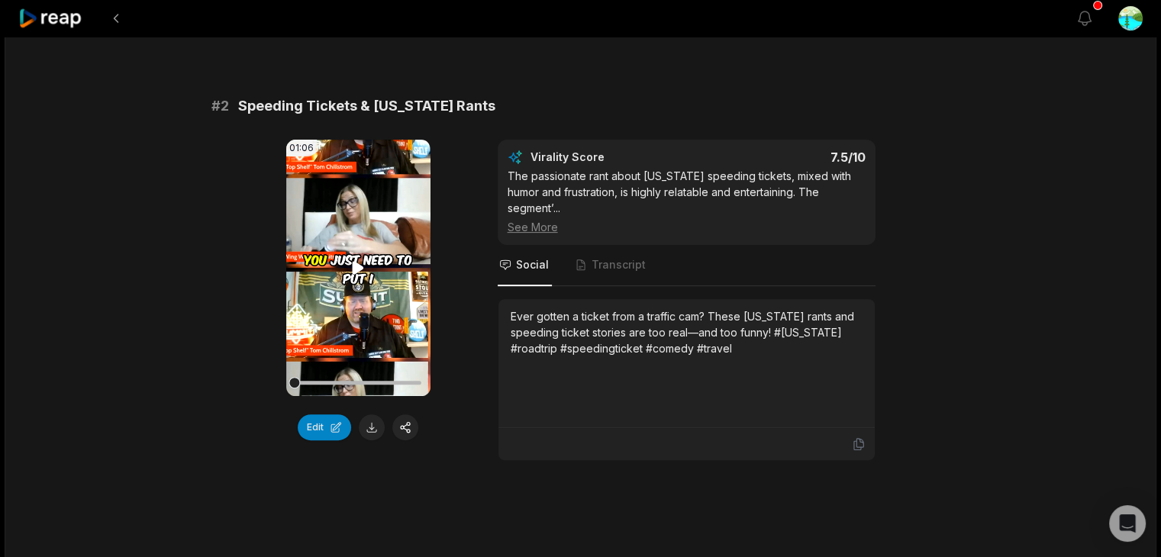
click at [354, 266] on icon at bounding box center [358, 267] width 11 height 13
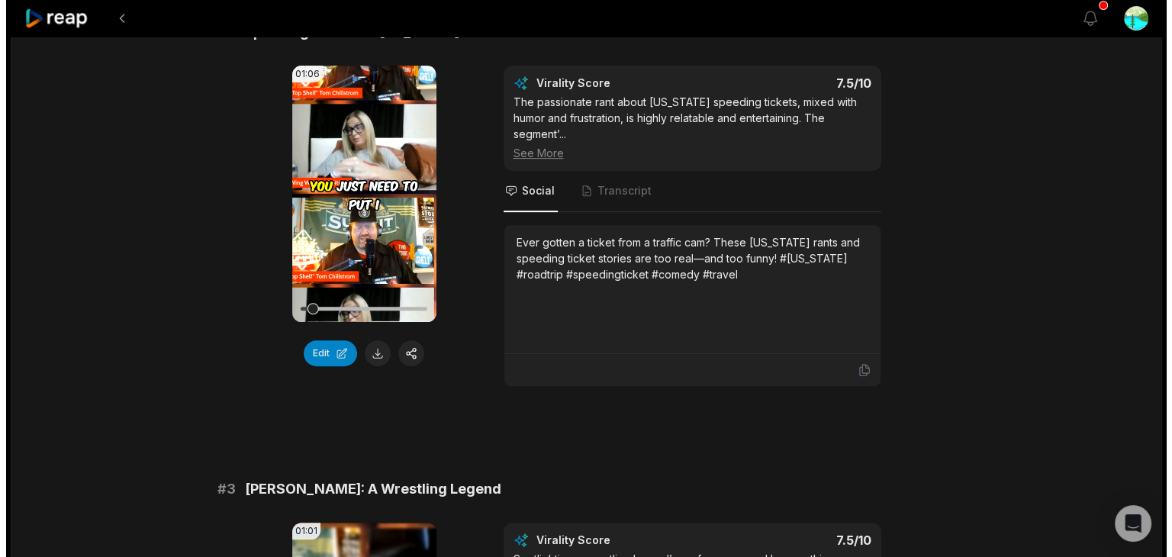
scroll to position [611, 0]
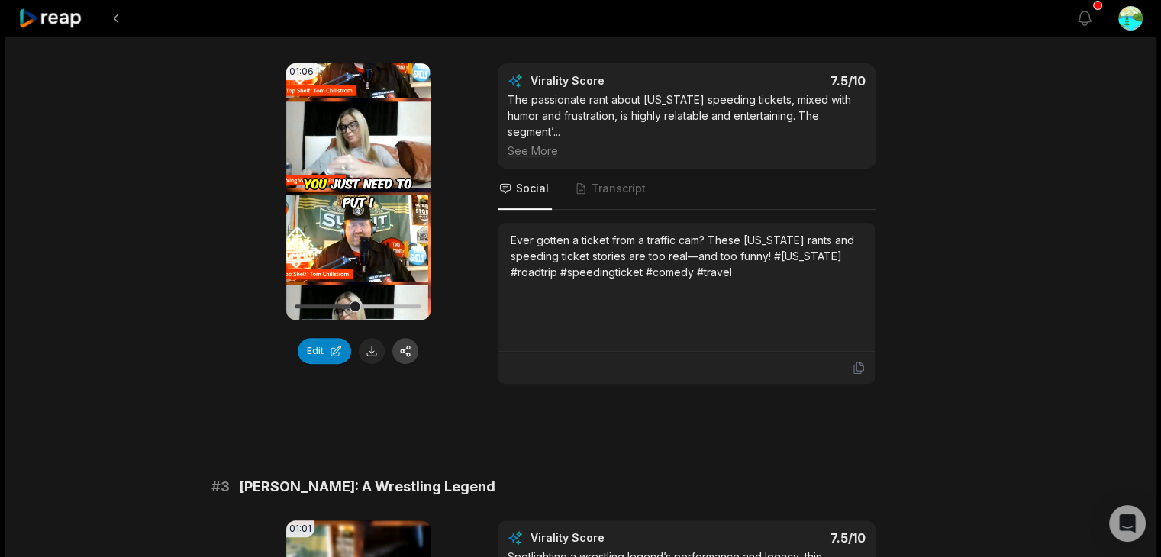
click at [405, 356] on button "button" at bounding box center [405, 351] width 26 height 26
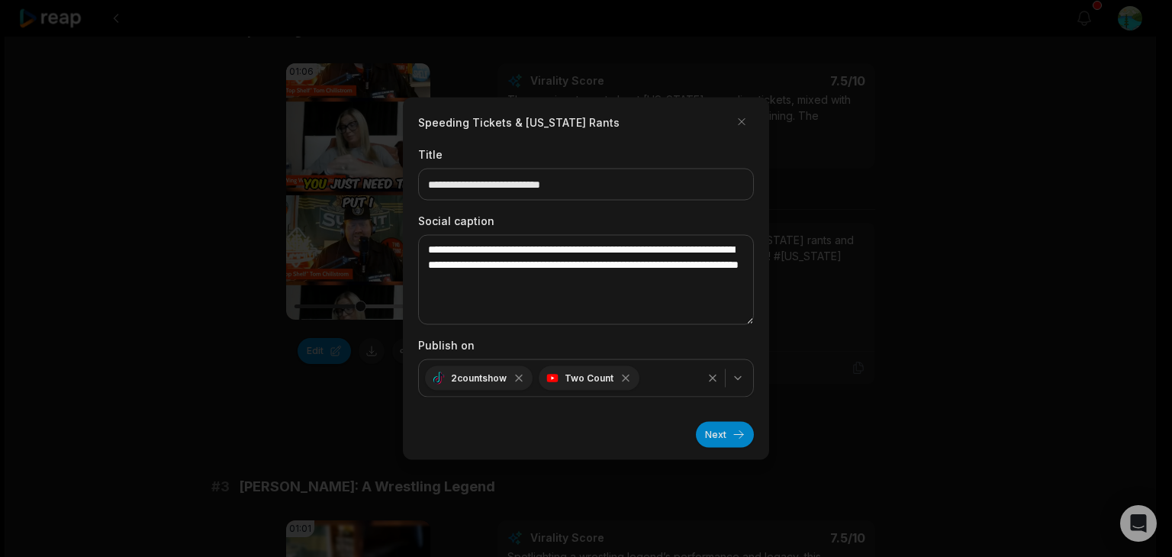
click at [730, 434] on button "Next" at bounding box center [725, 435] width 58 height 26
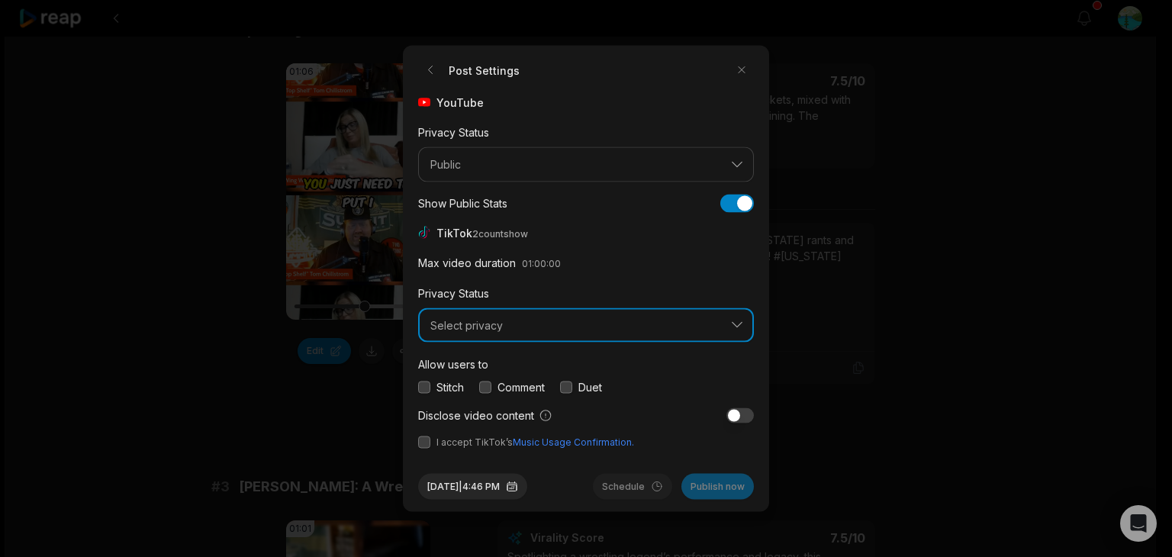
click at [460, 326] on span "Select privacy" at bounding box center [576, 325] width 290 height 14
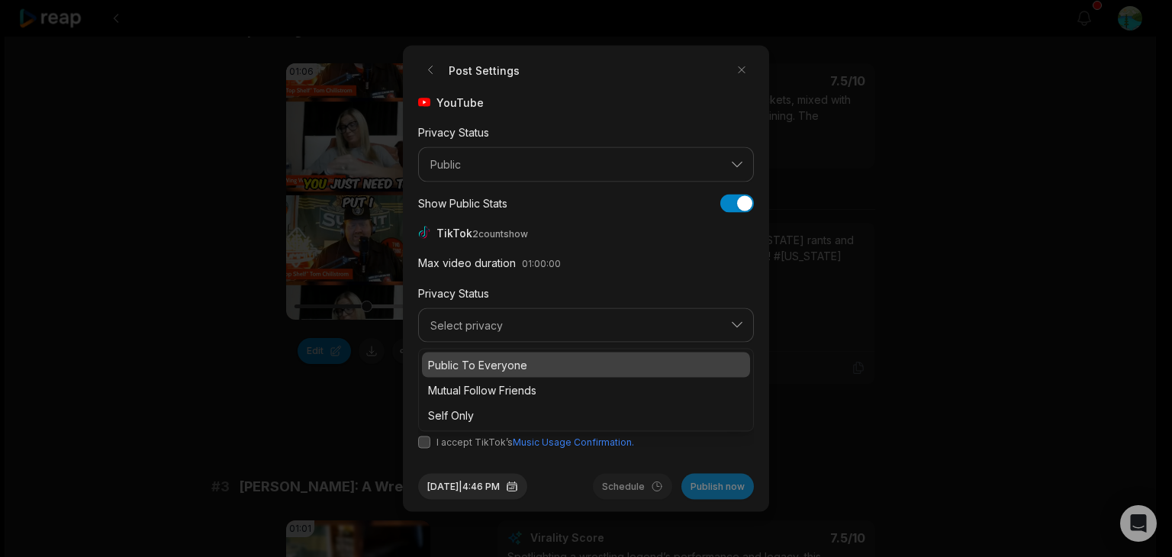
click at [474, 358] on p "Public To Everyone" at bounding box center [586, 365] width 316 height 16
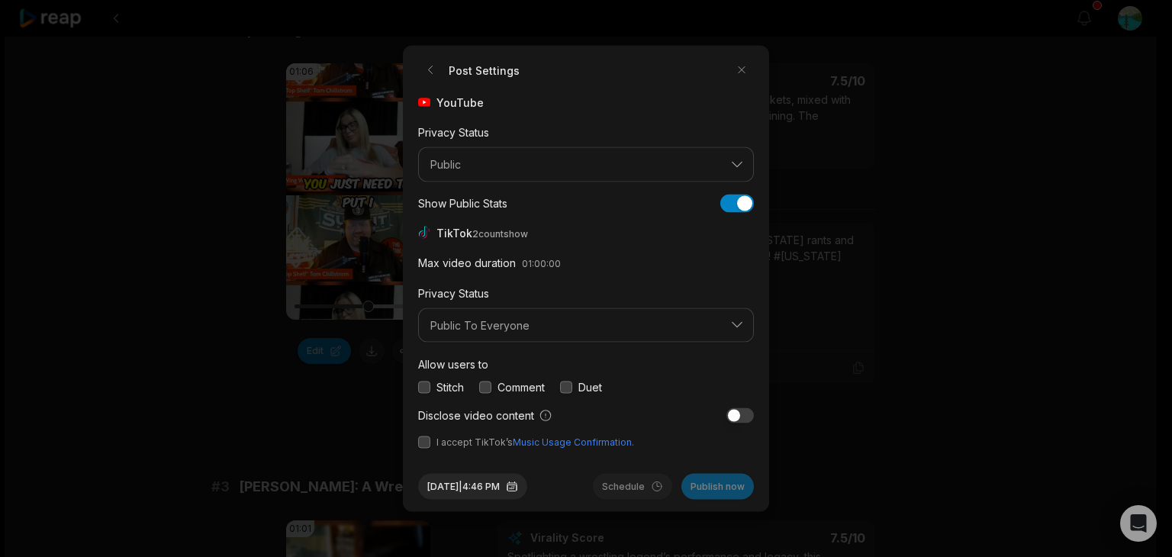
click at [421, 392] on button "button" at bounding box center [424, 387] width 12 height 12
click at [489, 389] on button "button" at bounding box center [485, 387] width 12 height 12
click at [424, 443] on button "button" at bounding box center [424, 443] width 12 height 12
click at [721, 485] on button "Publish now" at bounding box center [718, 487] width 73 height 26
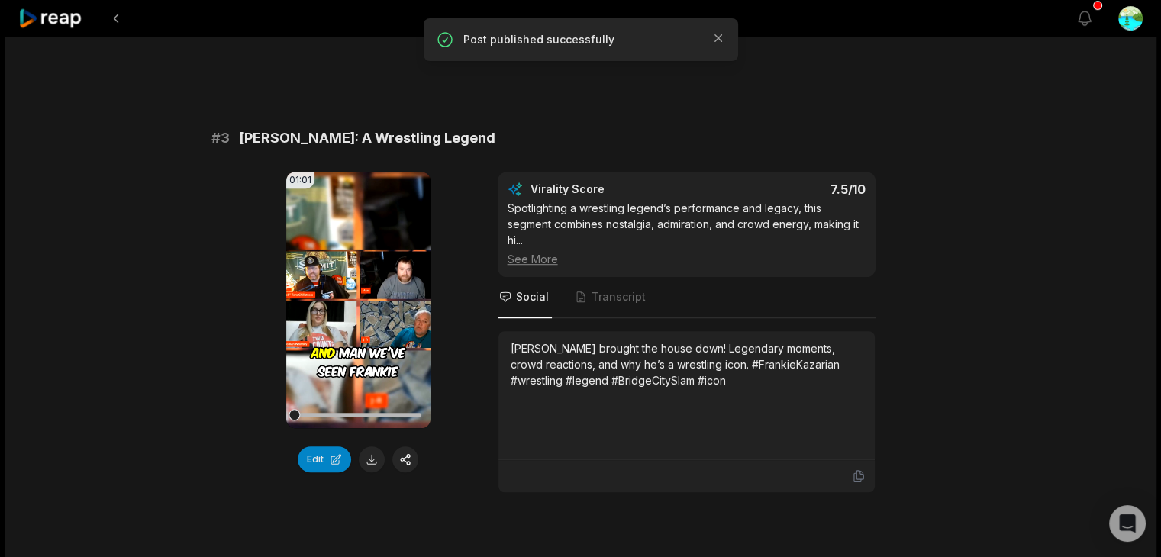
scroll to position [992, 0]
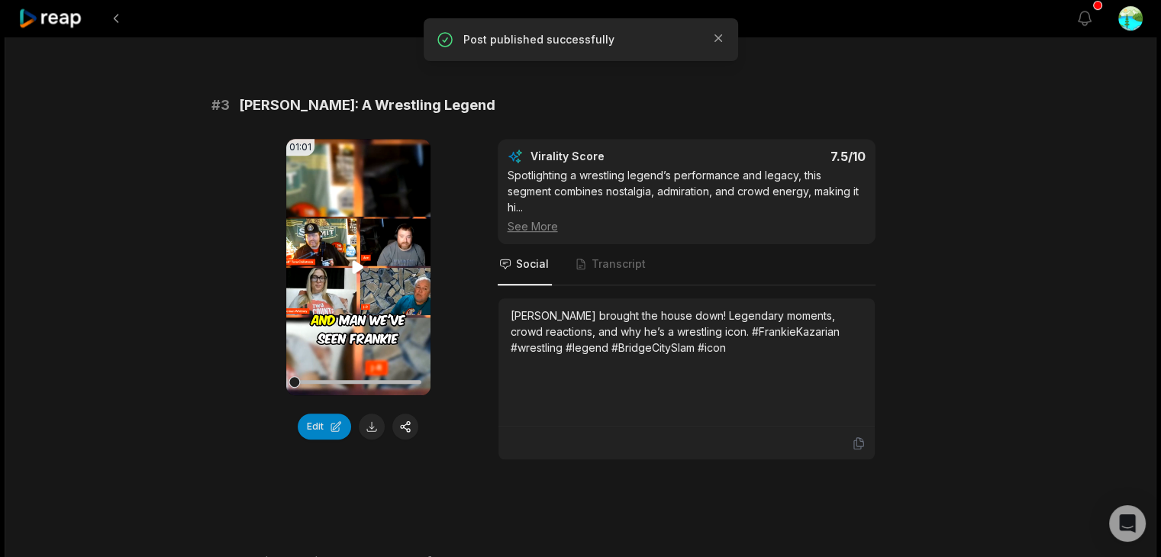
click at [356, 260] on icon at bounding box center [358, 266] width 11 height 13
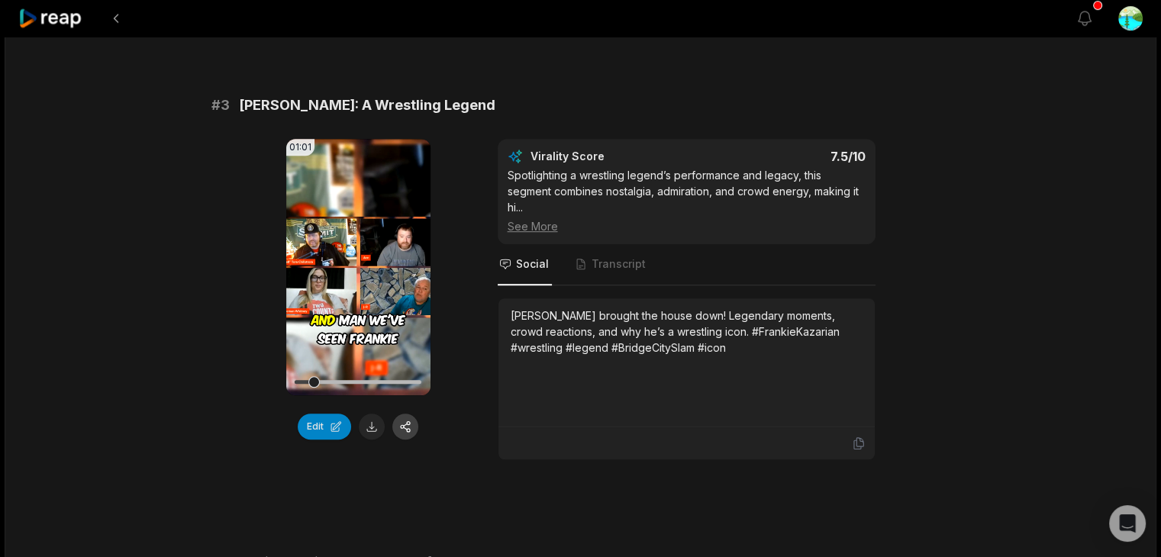
click at [409, 414] on button "button" at bounding box center [405, 427] width 26 height 26
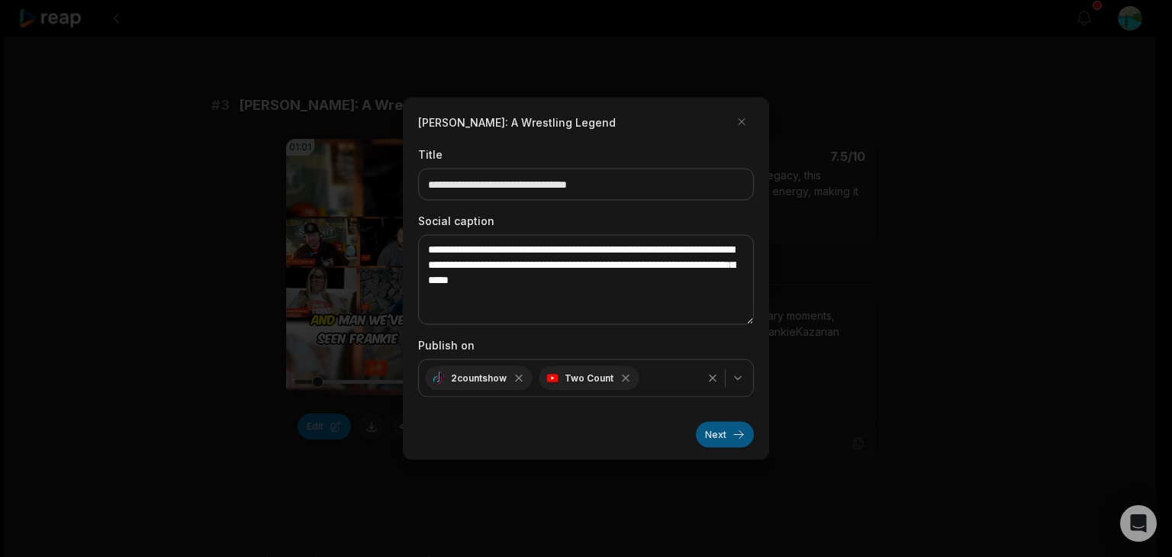
click at [714, 434] on button "Next" at bounding box center [725, 435] width 58 height 26
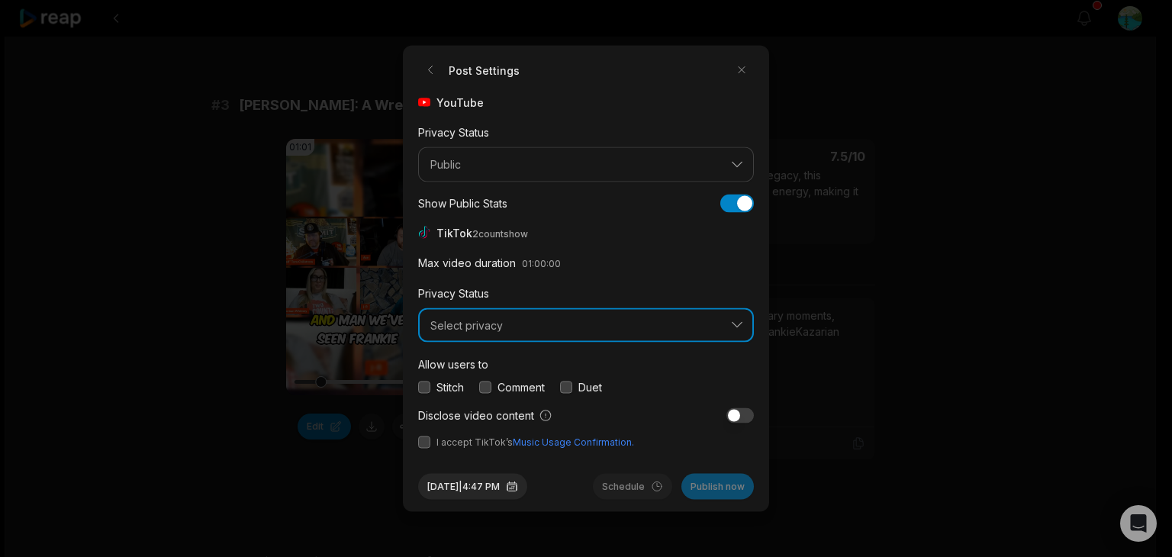
click at [461, 324] on span "Select privacy" at bounding box center [576, 325] width 290 height 14
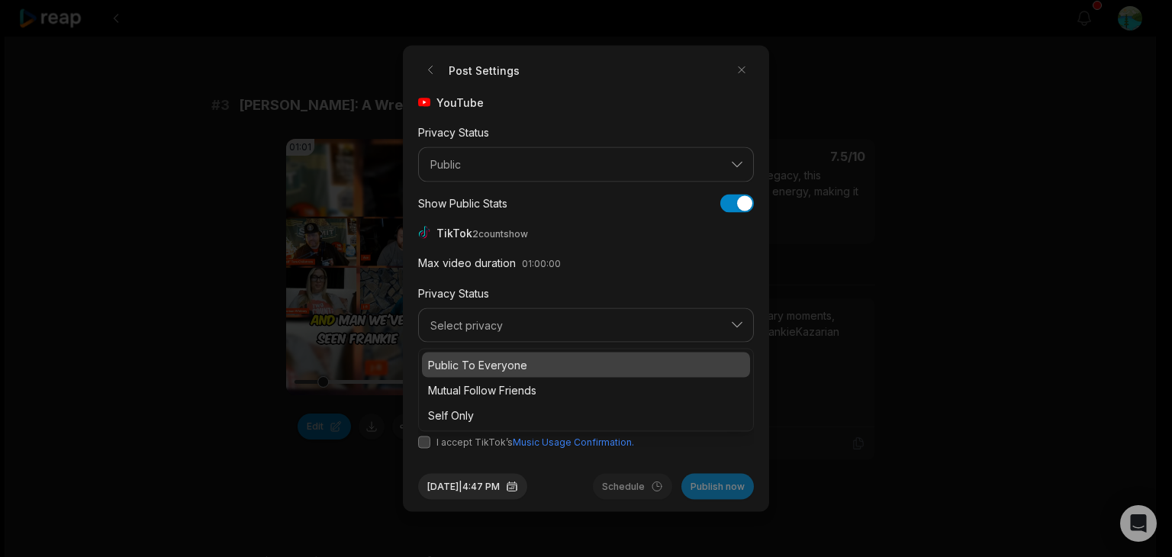
click at [465, 359] on p "Public To Everyone" at bounding box center [586, 365] width 316 height 16
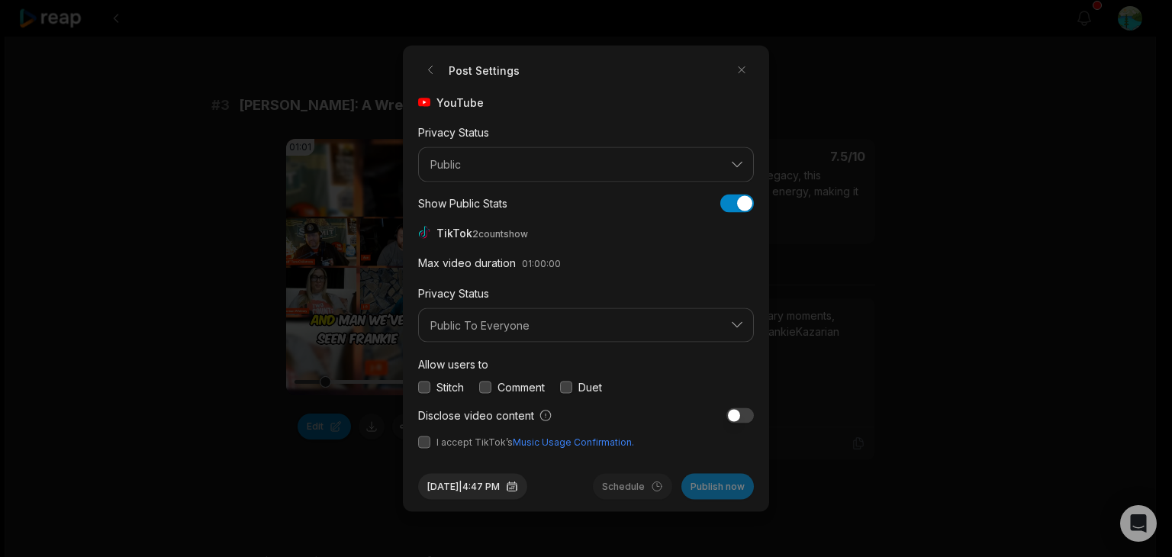
drag, startPoint x: 424, startPoint y: 385, endPoint x: 443, endPoint y: 392, distance: 19.3
click at [427, 385] on button "button" at bounding box center [424, 387] width 12 height 12
click at [488, 386] on button "button" at bounding box center [485, 387] width 12 height 12
click at [421, 448] on span "I accept TikTok’s Music Usage Confirmation." at bounding box center [586, 443] width 336 height 14
click at [423, 443] on button "button" at bounding box center [424, 443] width 12 height 12
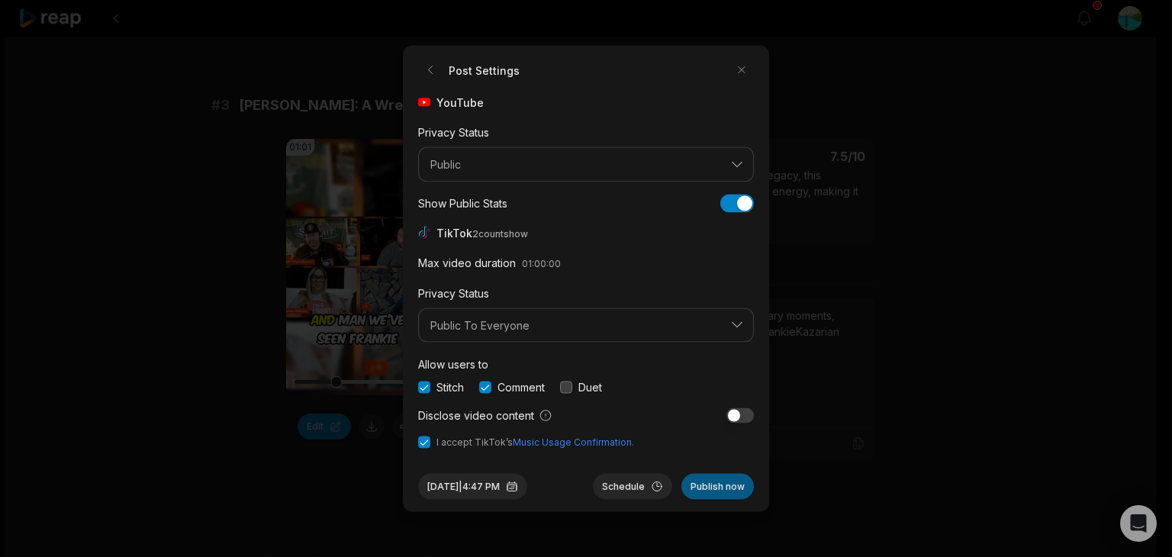
click at [730, 488] on button "Publish now" at bounding box center [718, 487] width 73 height 26
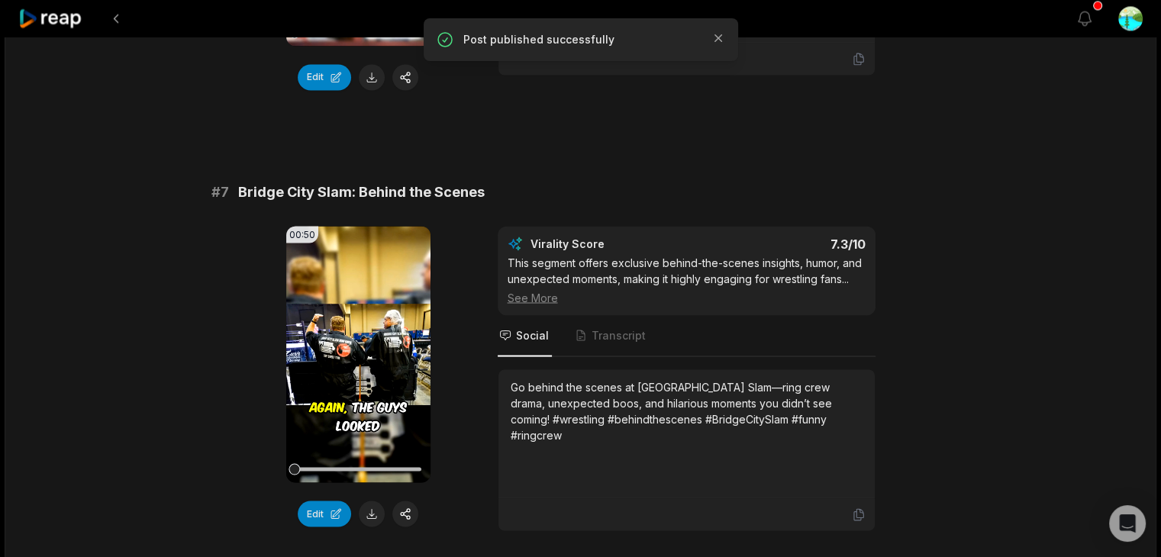
scroll to position [2748, 0]
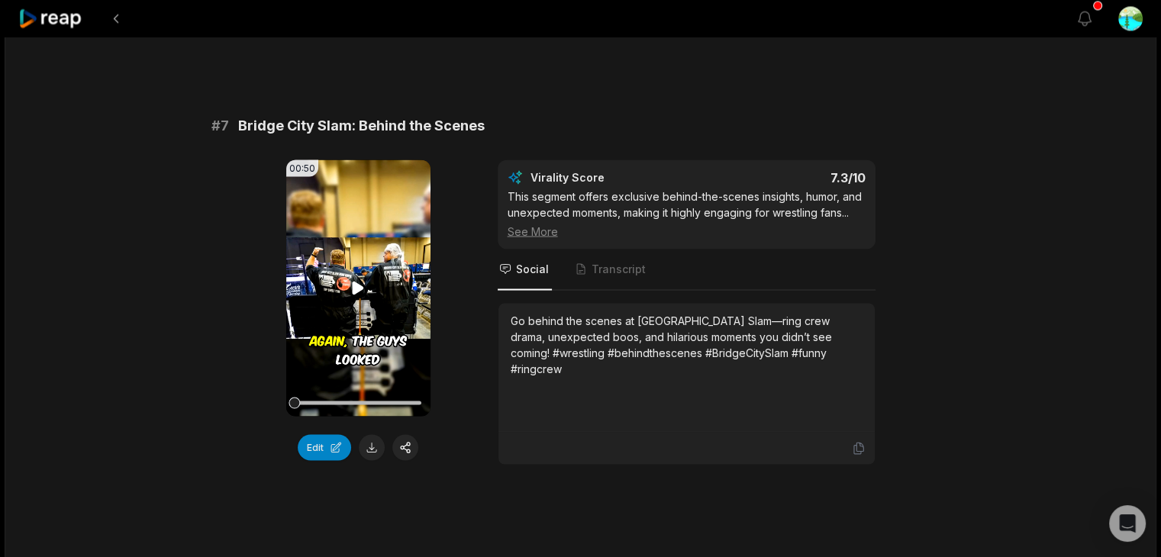
click at [360, 281] on icon at bounding box center [358, 287] width 11 height 13
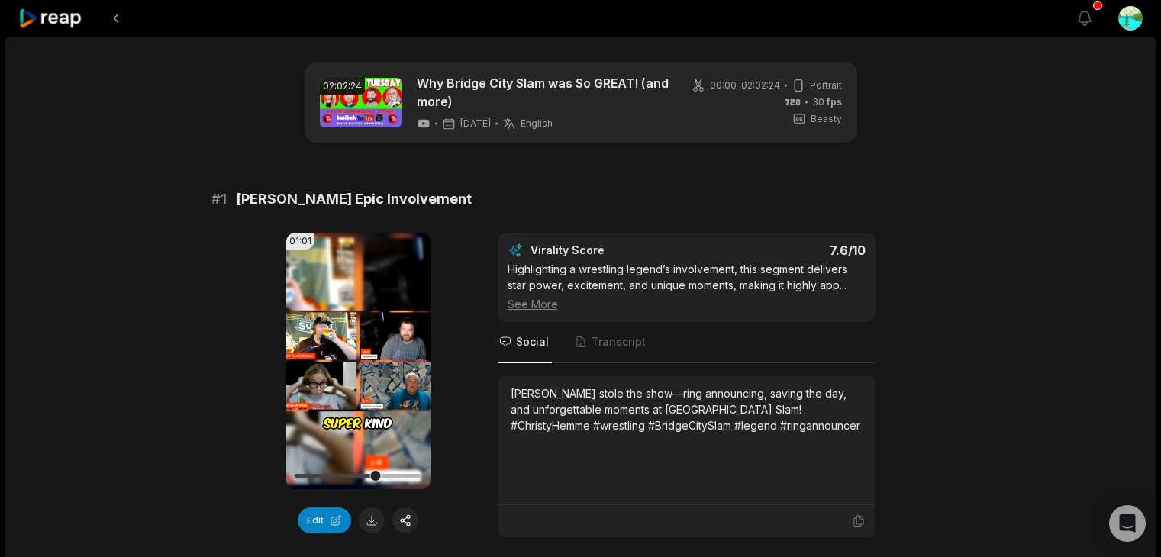
scroll to position [2748, 0]
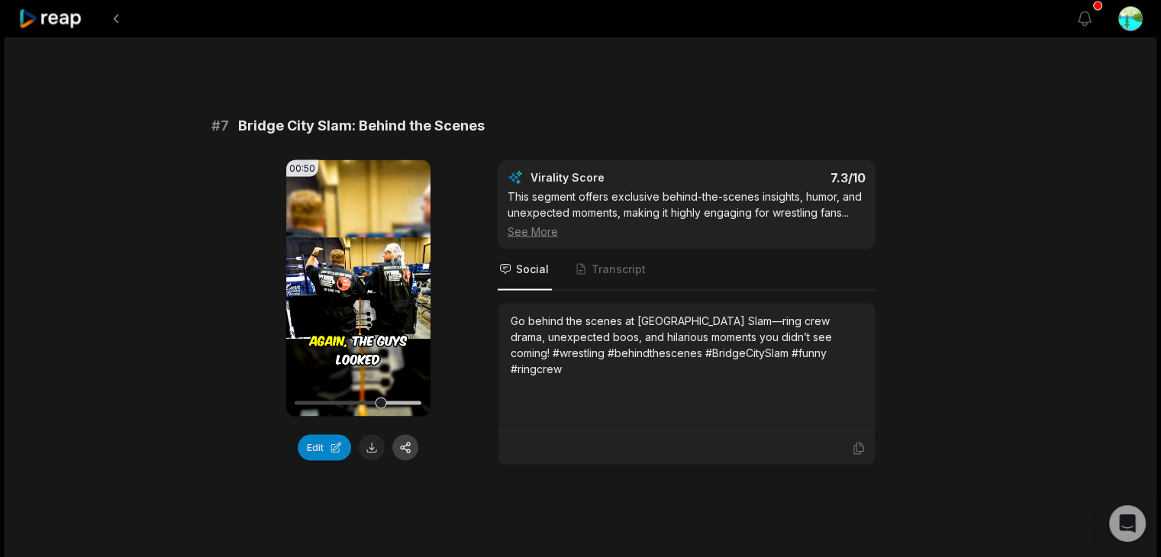
click at [403, 434] on button "button" at bounding box center [405, 447] width 26 height 26
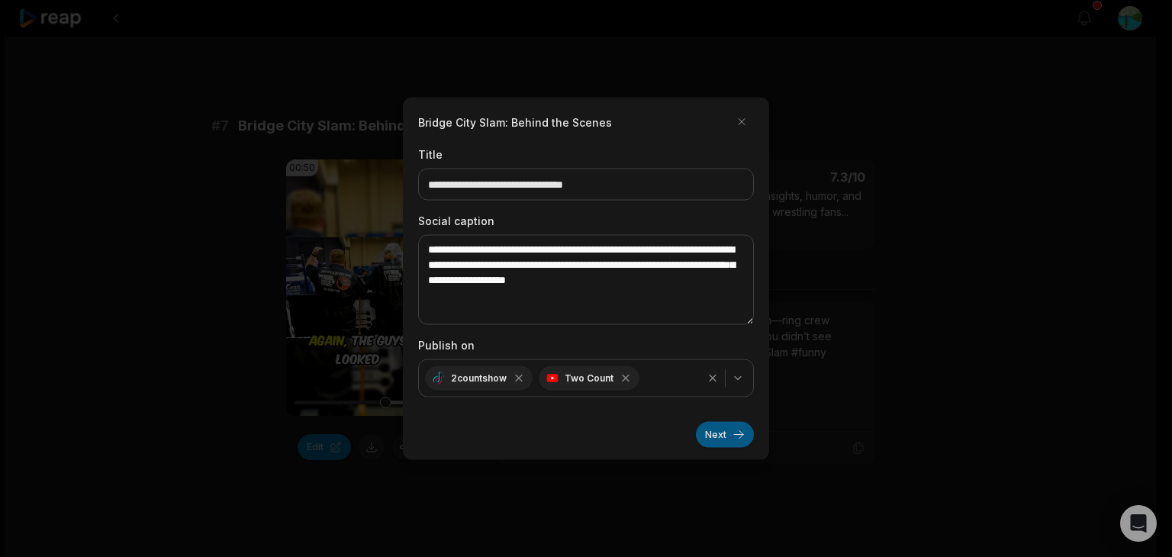
click at [727, 434] on button "Next" at bounding box center [725, 435] width 58 height 26
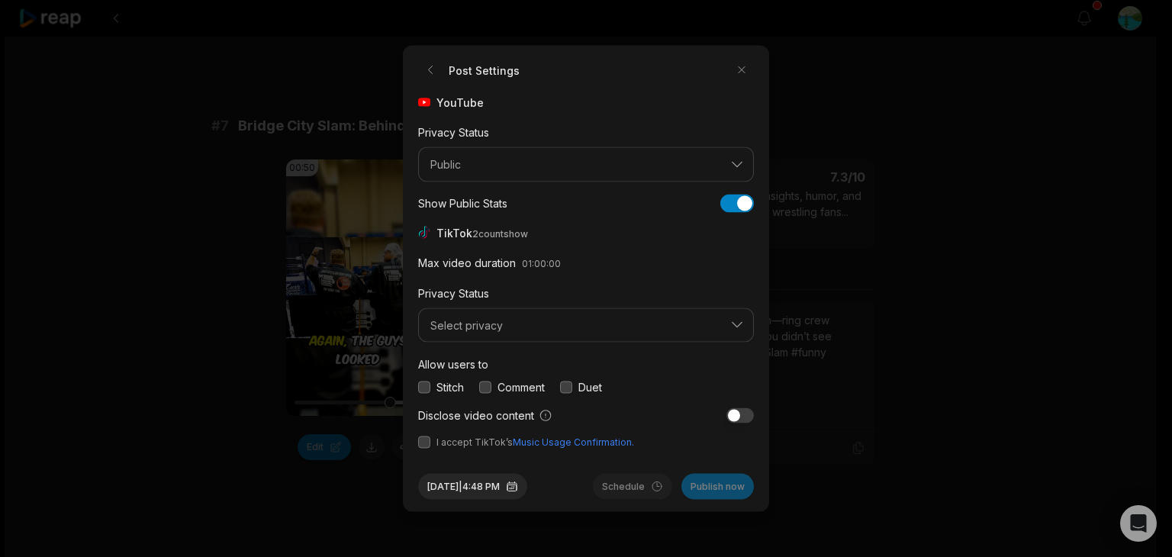
click at [424, 381] on button "button" at bounding box center [424, 387] width 12 height 12
click at [489, 385] on button "button" at bounding box center [485, 387] width 12 height 12
click at [425, 444] on button "button" at bounding box center [424, 443] width 12 height 12
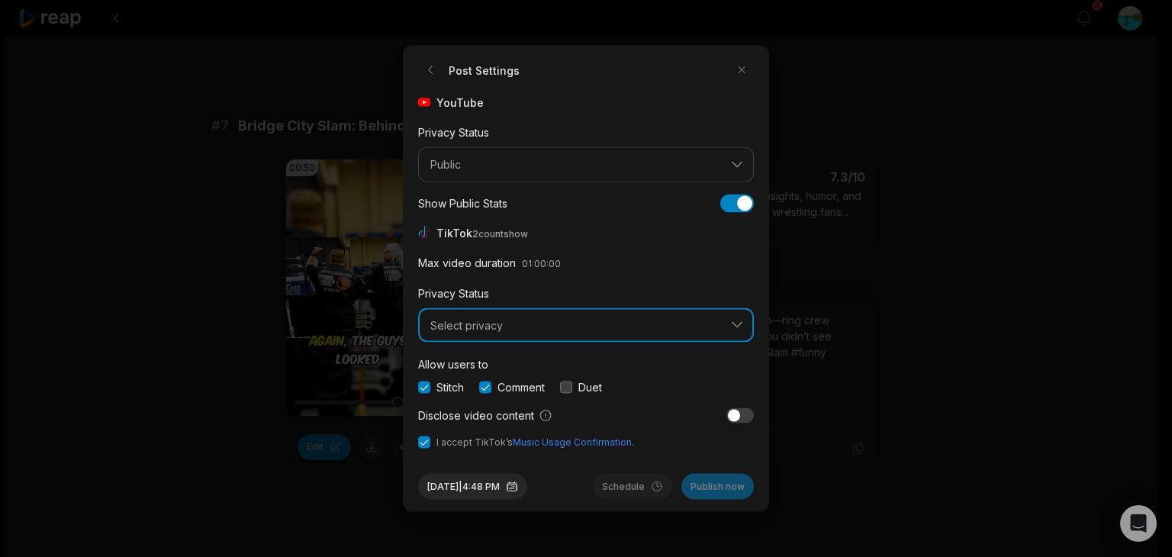
click at [682, 334] on button "Select privacy" at bounding box center [586, 325] width 336 height 35
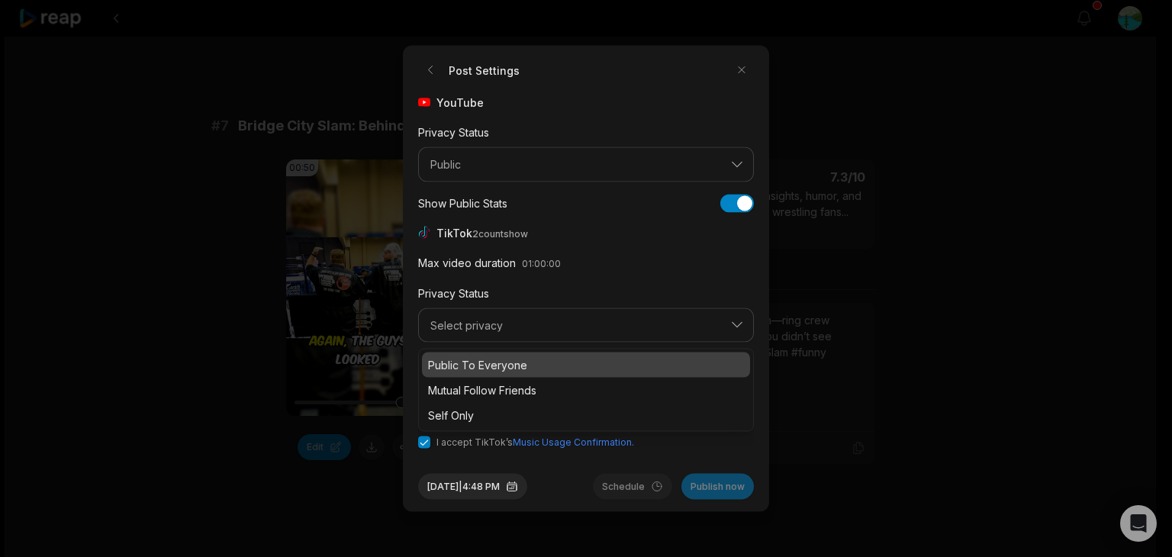
click at [562, 359] on p "Public To Everyone" at bounding box center [586, 365] width 316 height 16
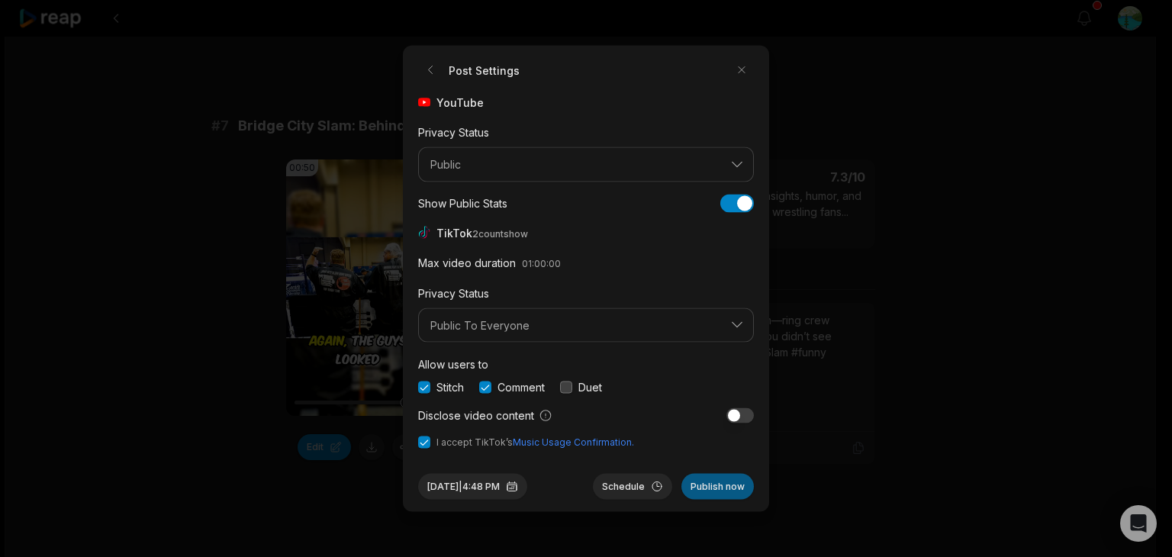
click at [710, 483] on button "Publish now" at bounding box center [718, 487] width 73 height 26
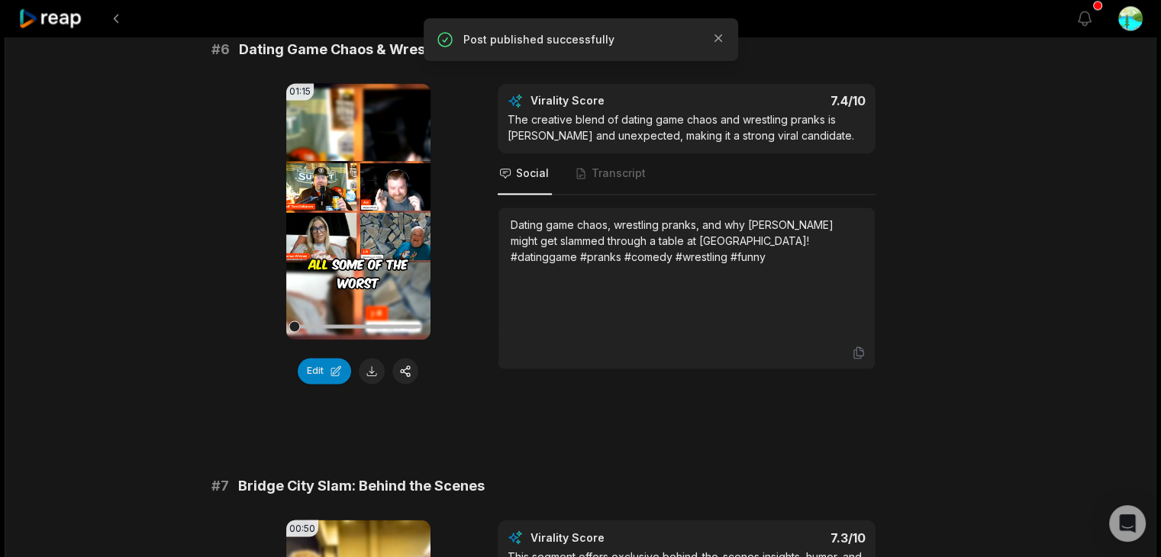
scroll to position [2061, 0]
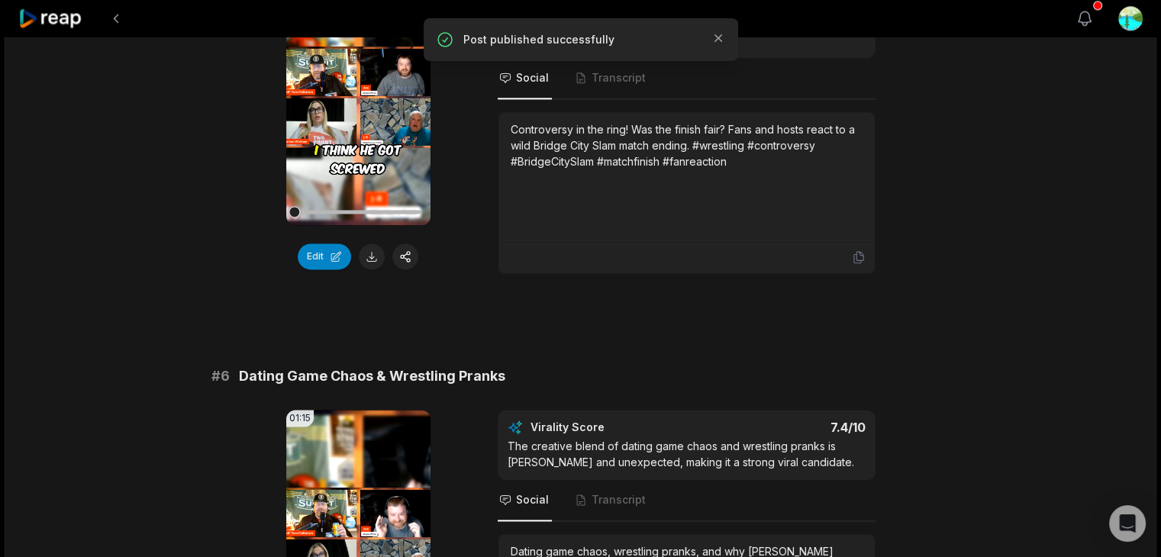
click at [1090, 19] on icon "button" at bounding box center [1085, 18] width 18 height 18
